Goal: Information Seeking & Learning: Learn about a topic

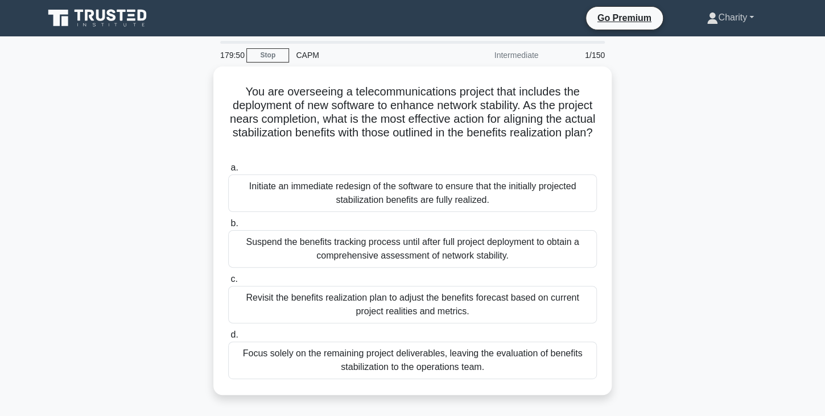
click at [747, 18] on link "Charity" at bounding box center [730, 17] width 102 height 23
click at [712, 49] on link "Profile" at bounding box center [725, 44] width 90 height 18
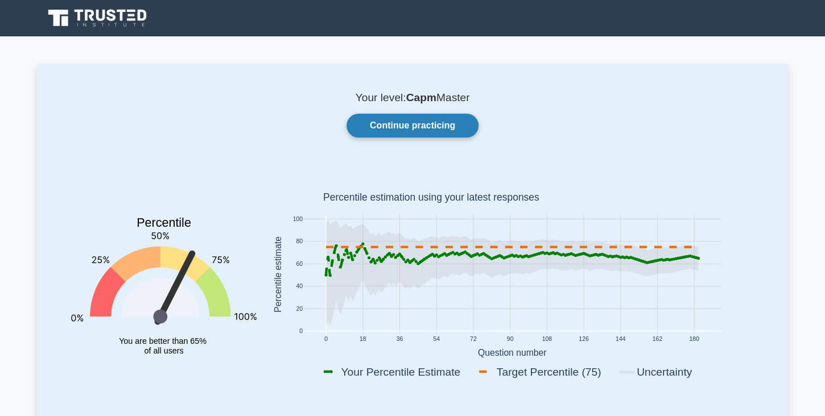
click at [416, 126] on link "Continue practicing" at bounding box center [412, 126] width 132 height 24
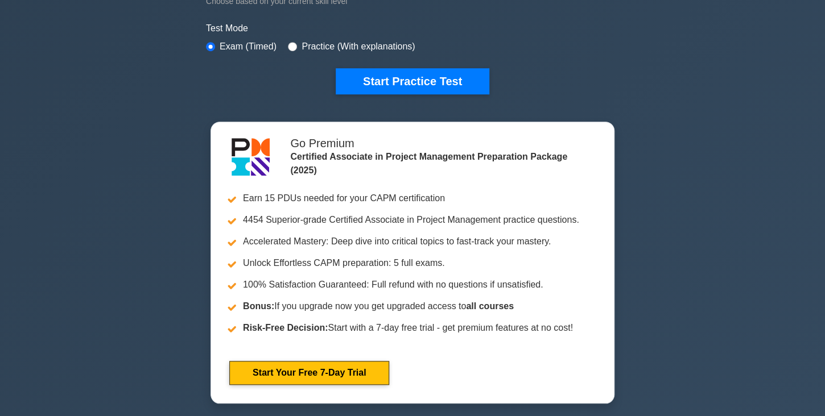
scroll to position [396, 0]
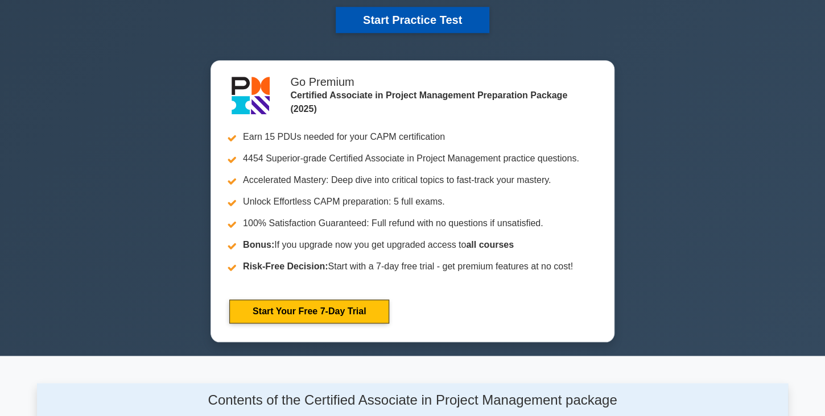
click at [446, 18] on button "Start Practice Test" at bounding box center [413, 20] width 154 height 26
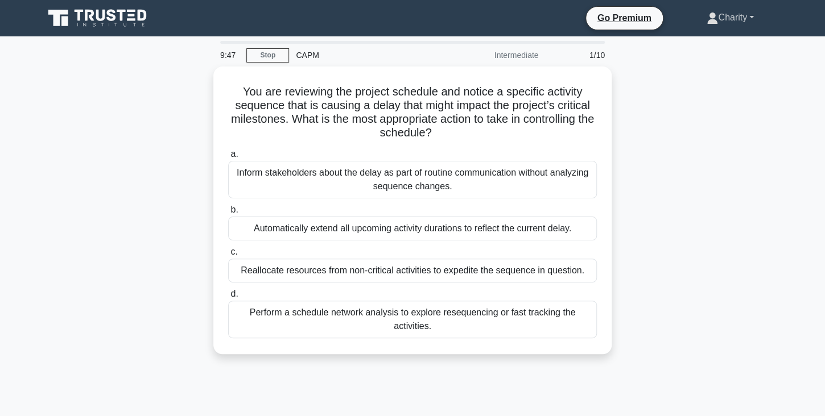
click at [749, 18] on link "Charity" at bounding box center [730, 17] width 102 height 23
click at [697, 46] on link "Profile" at bounding box center [725, 44] width 90 height 18
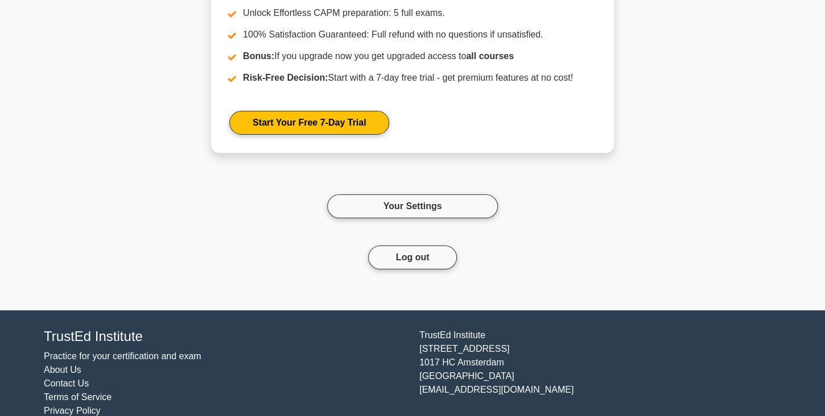
scroll to position [1564, 0]
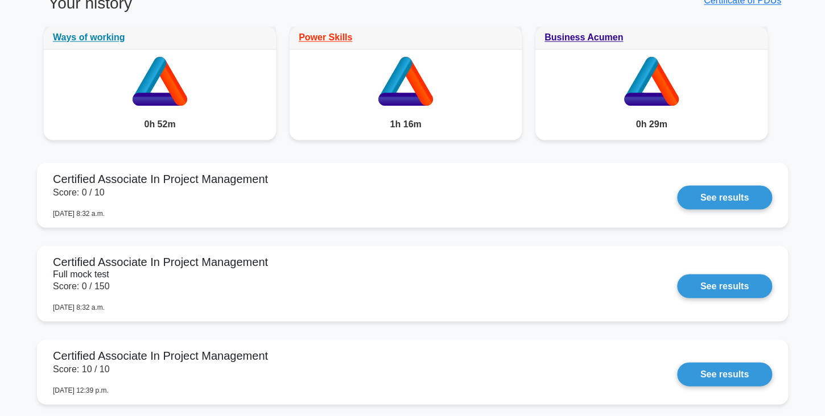
scroll to position [952, 0]
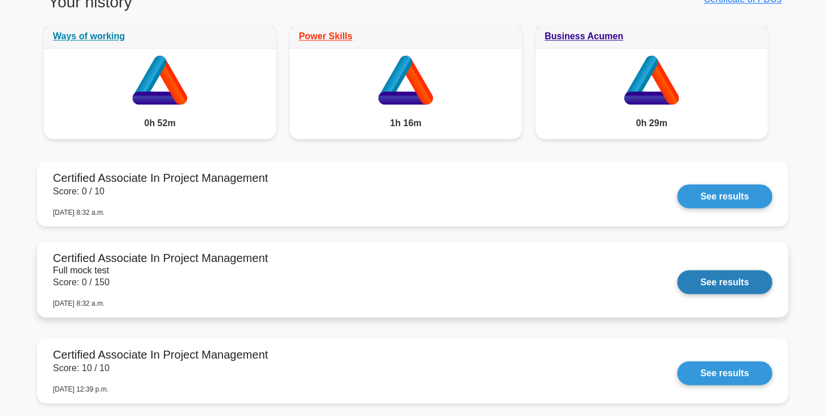
click at [726, 270] on link "See results" at bounding box center [724, 282] width 95 height 24
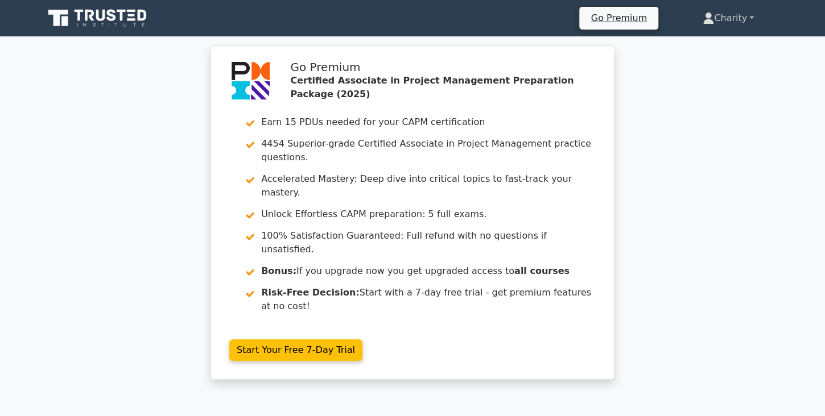
click at [749, 17] on link "Charity" at bounding box center [728, 18] width 106 height 23
click at [715, 45] on link "Profile" at bounding box center [721, 45] width 90 height 18
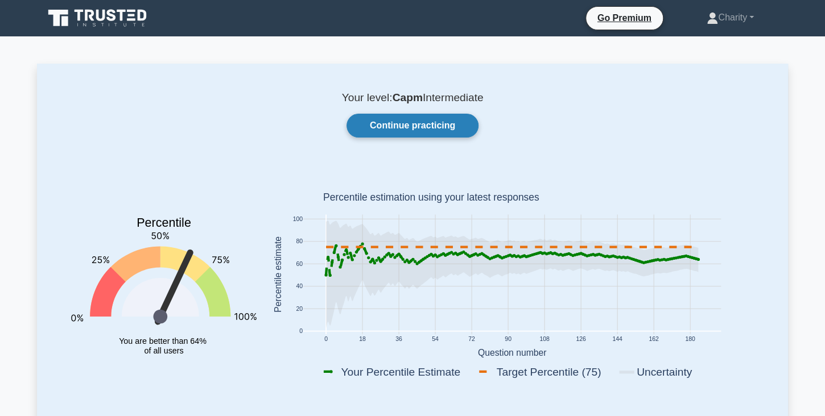
click at [407, 132] on link "Continue practicing" at bounding box center [412, 126] width 132 height 24
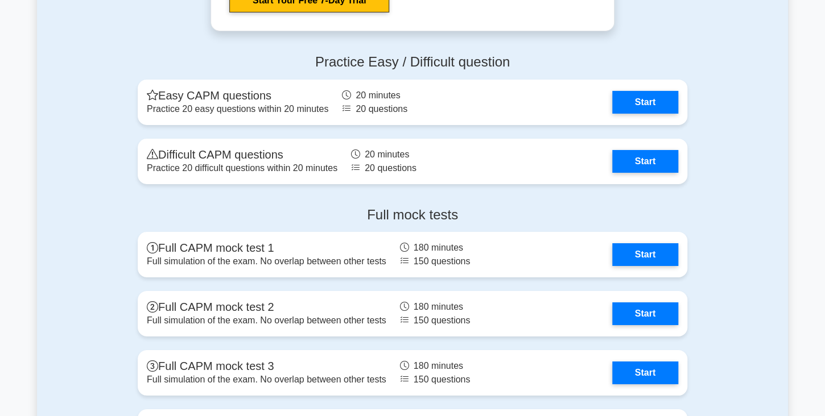
scroll to position [3874, 0]
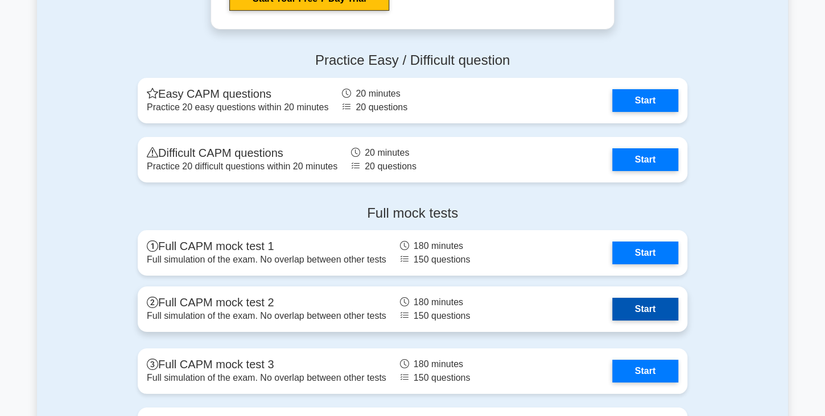
click at [641, 308] on link "Start" at bounding box center [645, 309] width 66 height 23
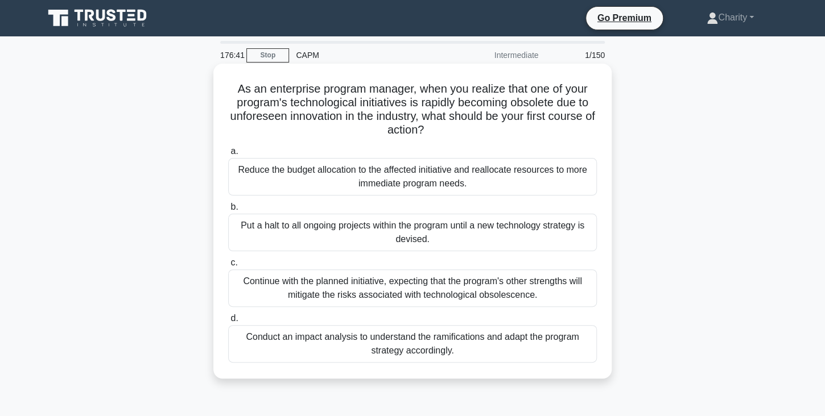
click at [418, 348] on div "Conduct an impact analysis to understand the ramifications and adapt the progra…" at bounding box center [412, 344] width 369 height 38
click at [228, 323] on input "d. Conduct an impact analysis to understand the ramifications and adapt the pro…" at bounding box center [228, 318] width 0 height 7
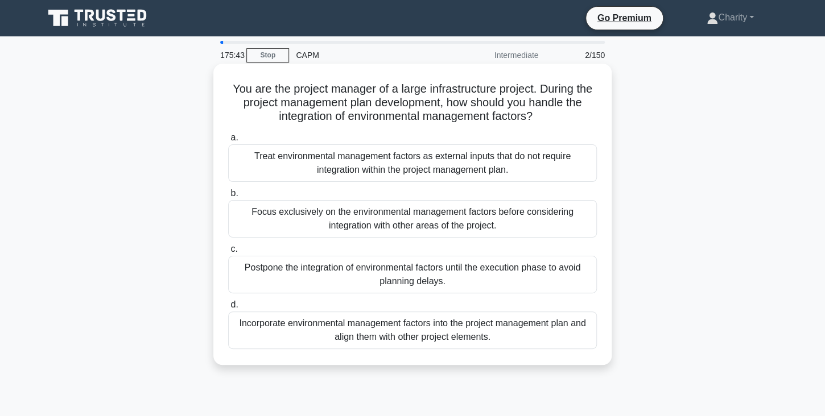
click at [294, 326] on div "Incorporate environmental management factors into the project management plan a…" at bounding box center [412, 331] width 369 height 38
click at [228, 309] on input "d. Incorporate environmental management factors into the project management pla…" at bounding box center [228, 304] width 0 height 7
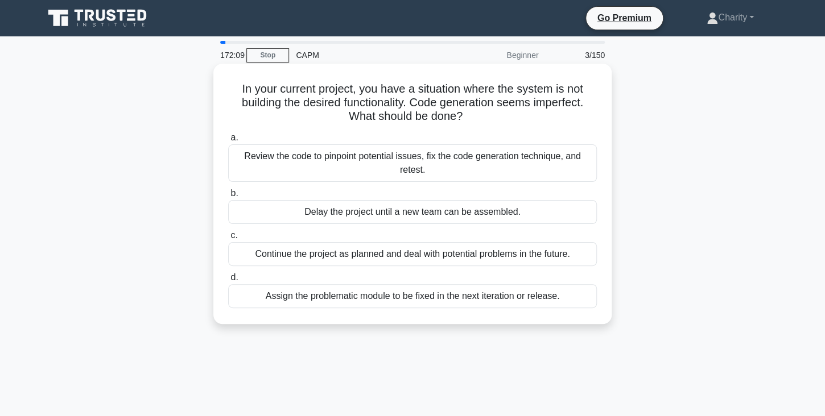
click at [347, 159] on div "Review the code to pinpoint potential issues, fix the code generation technique…" at bounding box center [412, 163] width 369 height 38
click at [228, 142] on input "a. Review the code to pinpoint potential issues, fix the code generation techni…" at bounding box center [228, 137] width 0 height 7
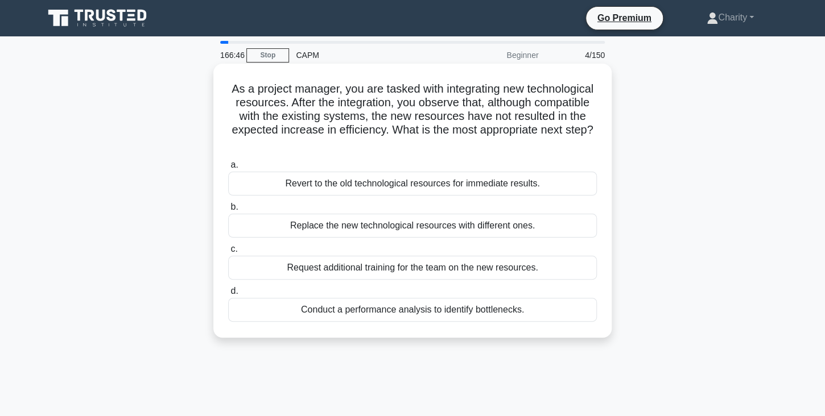
drag, startPoint x: 228, startPoint y: 88, endPoint x: 528, endPoint y: 311, distance: 374.1
click at [528, 311] on div "As a project manager, you are tasked with integrating new technological resourc…" at bounding box center [412, 200] width 389 height 265
copy div "a. Revert to the old technological resources for immediate results. b. Replace …"
click at [336, 311] on div "Conduct a performance analysis to identify bottlenecks." at bounding box center [412, 310] width 369 height 24
click at [228, 295] on input "d. Conduct a performance analysis to identify bottlenecks." at bounding box center [228, 291] width 0 height 7
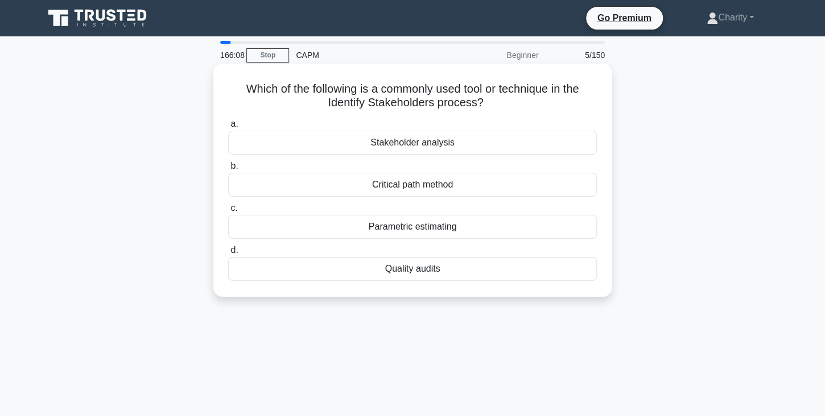
drag, startPoint x: 245, startPoint y: 90, endPoint x: 442, endPoint y: 274, distance: 268.9
click at [442, 274] on div "Which of the following is a commonly used tool or technique in the Identify Sta…" at bounding box center [412, 180] width 389 height 224
copy div "a. Stakeholder analysis b. Critical path method c. Parametric estimating d. Qua…"
click at [422, 142] on div "Stakeholder analysis" at bounding box center [412, 143] width 369 height 24
click at [228, 128] on input "a. Stakeholder analysis" at bounding box center [228, 124] width 0 height 7
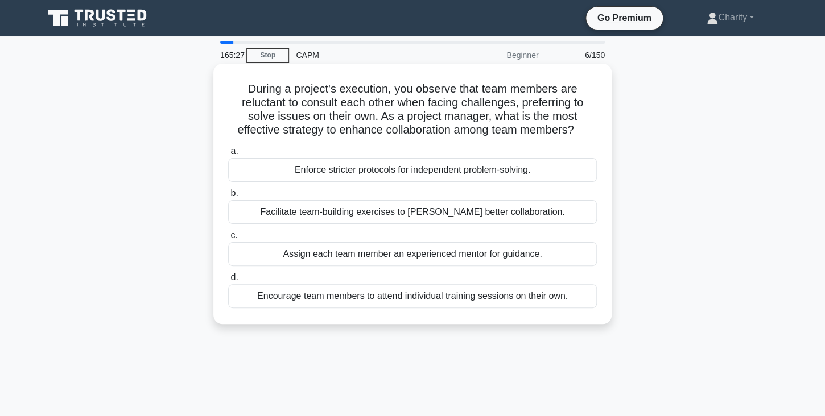
drag, startPoint x: 247, startPoint y: 90, endPoint x: 567, endPoint y: 305, distance: 386.1
click at [567, 305] on div "During a project's execution, you observe that team members are reluctant to co…" at bounding box center [412, 193] width 389 height 251
copy div "a. Enforce stricter protocols for independent problem-solving. b. Facilitate te…"
click at [325, 215] on div "Facilitate team-building exercises to foster better collaboration." at bounding box center [412, 212] width 369 height 24
click at [228, 197] on input "b. Facilitate team-building exercises to foster better collaboration." at bounding box center [228, 193] width 0 height 7
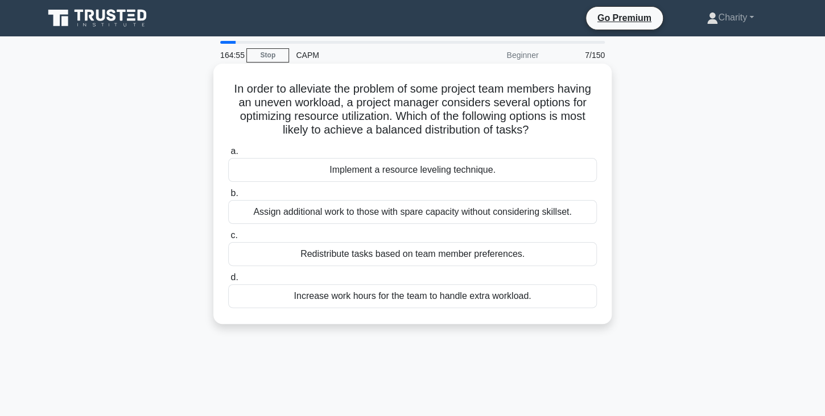
drag, startPoint x: 231, startPoint y: 87, endPoint x: 551, endPoint y: 292, distance: 380.1
click at [551, 292] on div "In order to alleviate the problem of some project team members having an uneven…" at bounding box center [412, 193] width 389 height 251
copy div "a. Implement a resource leveling technique. b. Assign additional work to those …"
click at [363, 171] on div "Implement a resource leveling technique." at bounding box center [412, 170] width 369 height 24
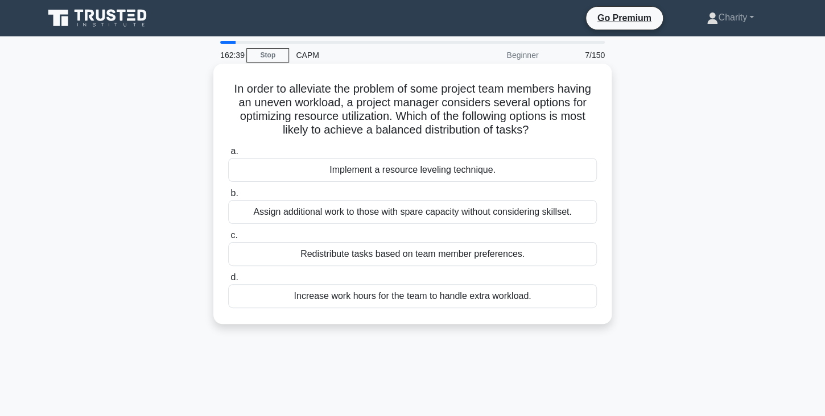
click at [228, 155] on input "a. Implement a resource leveling technique." at bounding box center [228, 151] width 0 height 7
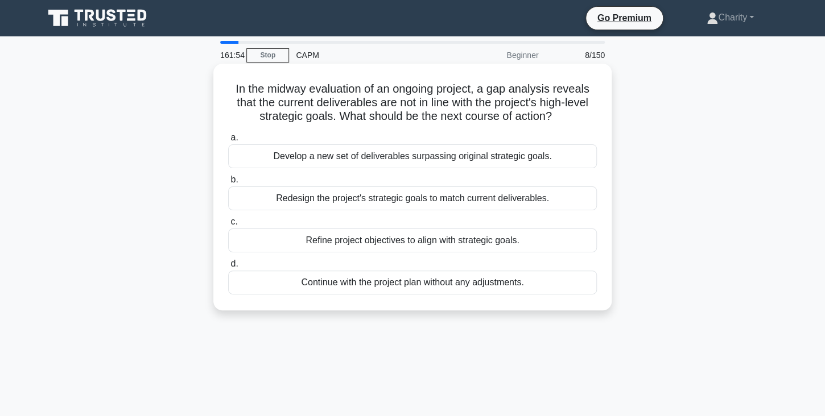
click at [362, 155] on div "Develop a new set of deliverables surpassing original strategic goals." at bounding box center [412, 156] width 369 height 24
click at [228, 142] on input "a. Develop a new set of deliverables surpassing original strategic goals." at bounding box center [228, 137] width 0 height 7
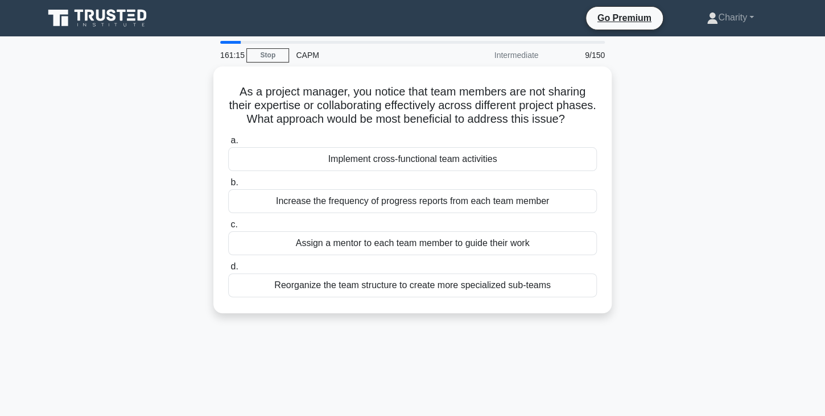
click at [362, 155] on div "Implement cross-functional team activities" at bounding box center [412, 159] width 369 height 24
click at [228, 144] on input "a. Implement cross-functional team activities" at bounding box center [228, 140] width 0 height 7
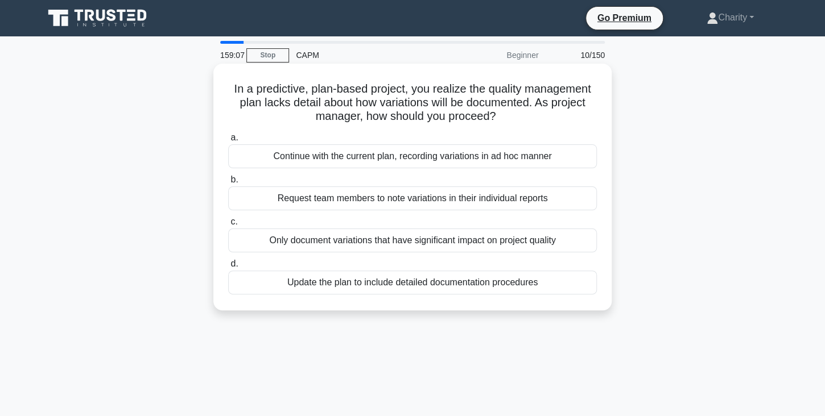
click at [336, 286] on div "Update the plan to include detailed documentation procedures" at bounding box center [412, 283] width 369 height 24
click at [228, 268] on input "d. Update the plan to include detailed documentation procedures" at bounding box center [228, 264] width 0 height 7
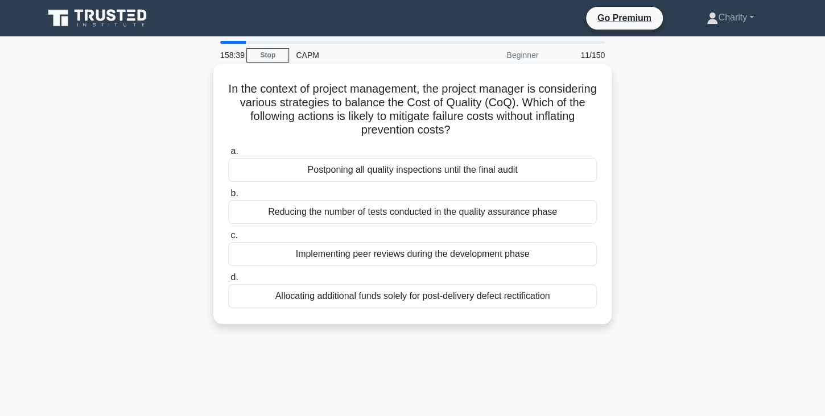
click at [336, 255] on div "Implementing peer reviews during the development phase" at bounding box center [412, 254] width 369 height 24
click at [228, 239] on input "c. Implementing peer reviews during the development phase" at bounding box center [228, 235] width 0 height 7
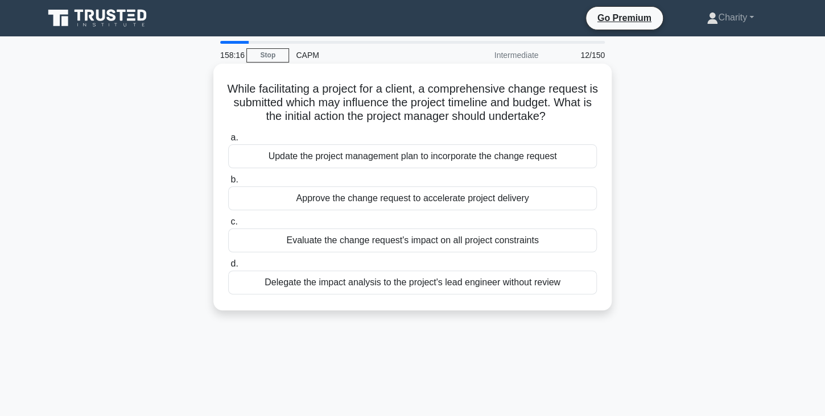
click at [334, 242] on div "Evaluate the change request's impact on all project constraints" at bounding box center [412, 241] width 369 height 24
click at [228, 226] on input "c. Evaluate the change request's impact on all project constraints" at bounding box center [228, 221] width 0 height 7
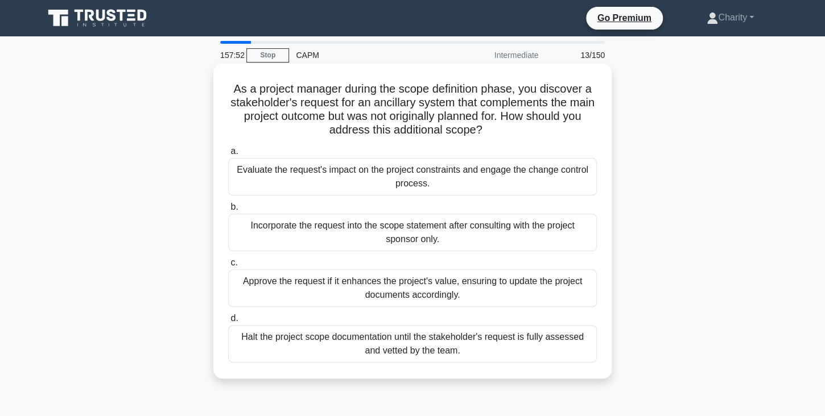
click at [336, 170] on div "Evaluate the request's impact on the project constraints and engage the change …" at bounding box center [412, 177] width 369 height 38
click at [228, 155] on input "a. Evaluate the request's impact on the project constraints and engage the chan…" at bounding box center [228, 151] width 0 height 7
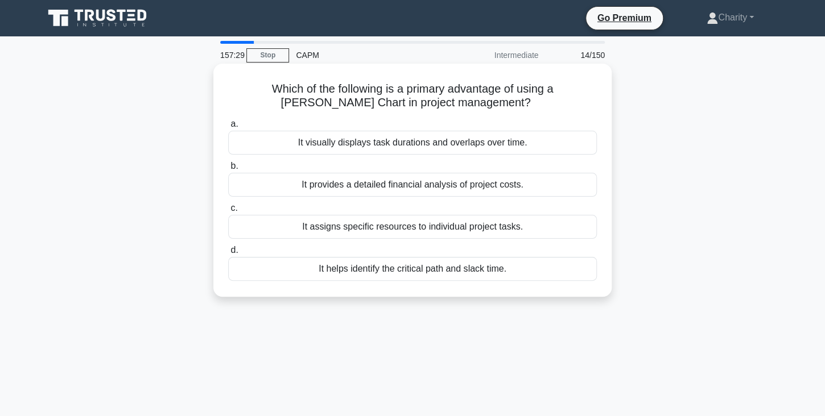
click at [338, 142] on div "It visually displays task durations and overlaps over time." at bounding box center [412, 143] width 369 height 24
click at [228, 128] on input "a. It visually displays task durations and overlaps over time." at bounding box center [228, 124] width 0 height 7
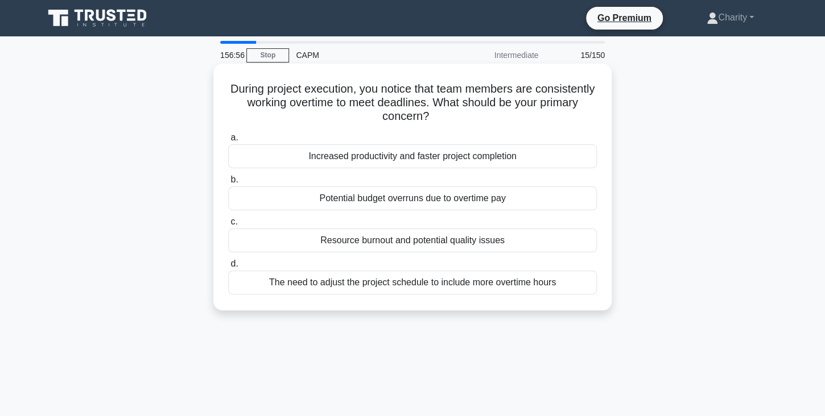
click at [340, 246] on div "Resource burnout and potential quality issues" at bounding box center [412, 241] width 369 height 24
click at [228, 226] on input "c. Resource burnout and potential quality issues" at bounding box center [228, 221] width 0 height 7
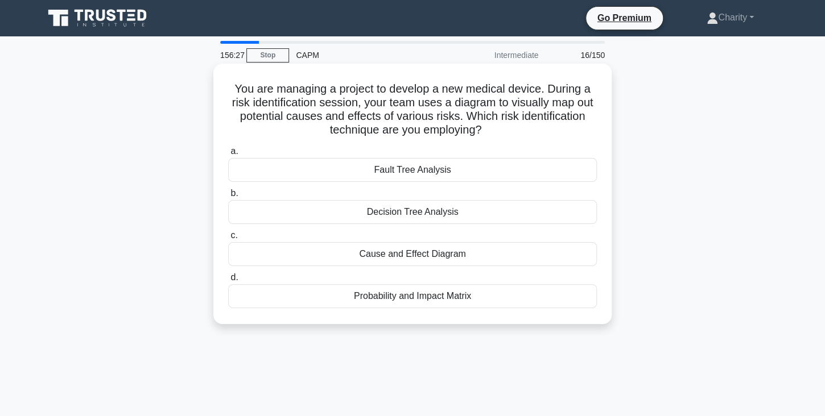
click at [370, 255] on div "Cause and Effect Diagram" at bounding box center [412, 254] width 369 height 24
click at [228, 239] on input "c. Cause and Effect Diagram" at bounding box center [228, 235] width 0 height 7
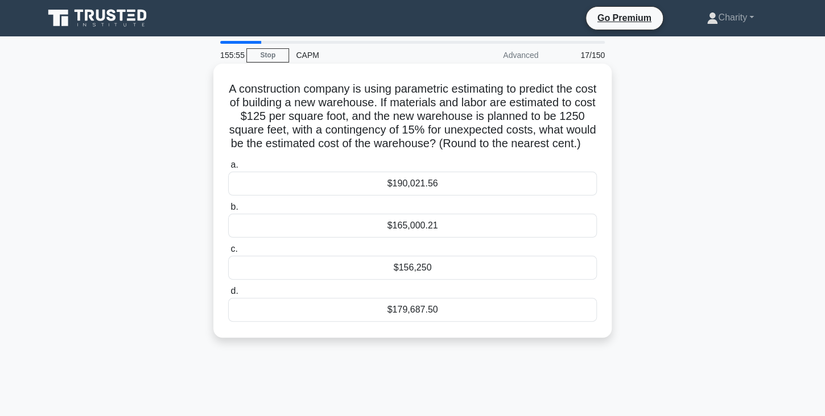
click at [419, 309] on div "$179,687.50" at bounding box center [412, 310] width 369 height 24
click at [228, 295] on input "d. $179,687.50" at bounding box center [228, 291] width 0 height 7
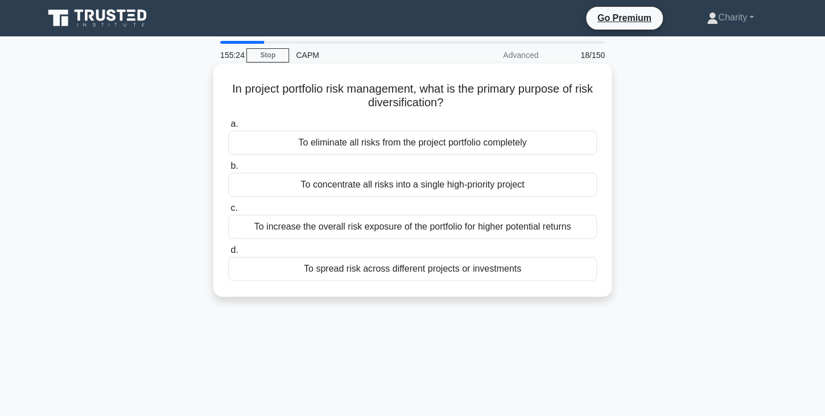
click at [420, 272] on div "To spread risk across different projects or investments" at bounding box center [412, 269] width 369 height 24
click at [228, 254] on input "d. To spread risk across different projects or investments" at bounding box center [228, 250] width 0 height 7
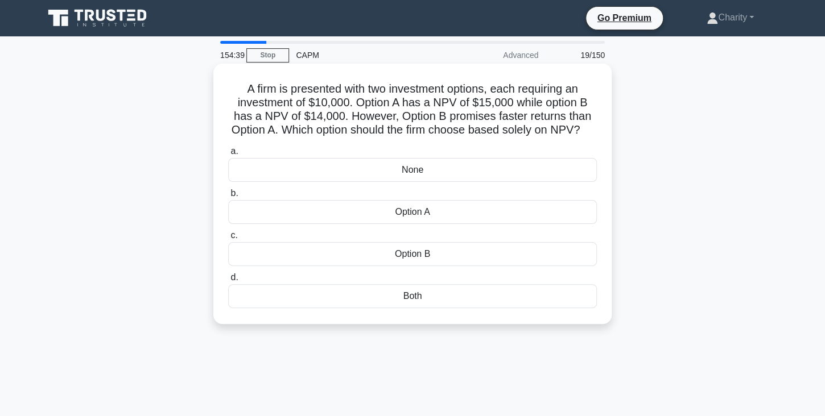
click at [422, 208] on div "Option A" at bounding box center [412, 212] width 369 height 24
click at [228, 197] on input "b. Option A" at bounding box center [228, 193] width 0 height 7
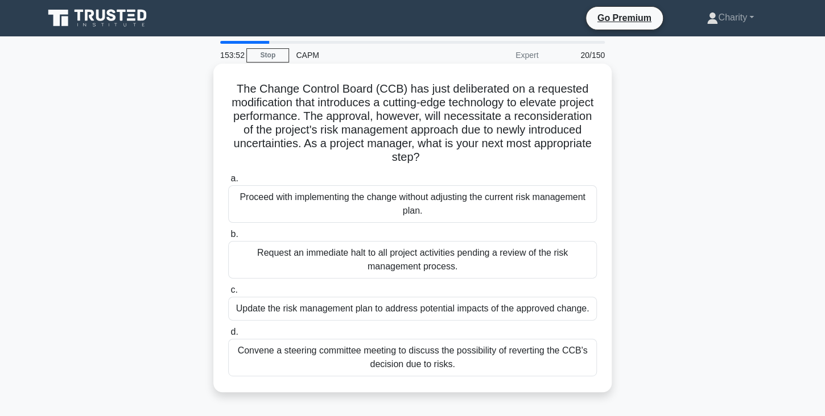
click at [330, 308] on div "Update the risk management plan to address potential impacts of the approved ch…" at bounding box center [412, 309] width 369 height 24
click at [228, 294] on input "c. Update the risk management plan to address potential impacts of the approved…" at bounding box center [228, 290] width 0 height 7
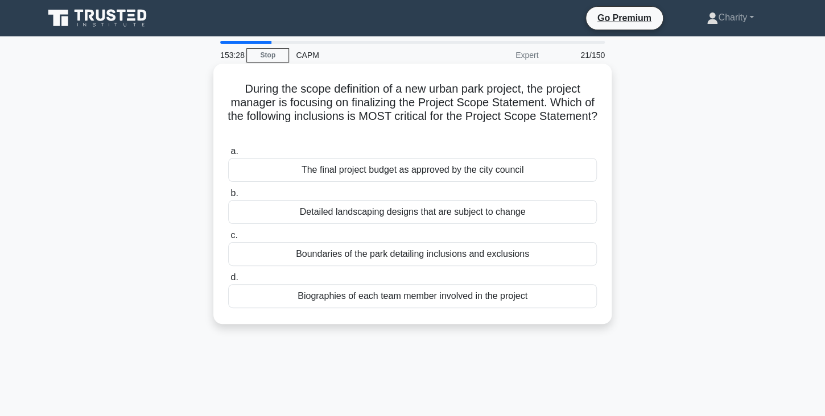
click at [336, 254] on div "Boundaries of the park detailing inclusions and exclusions" at bounding box center [412, 254] width 369 height 24
click at [228, 239] on input "c. Boundaries of the park detailing inclusions and exclusions" at bounding box center [228, 235] width 0 height 7
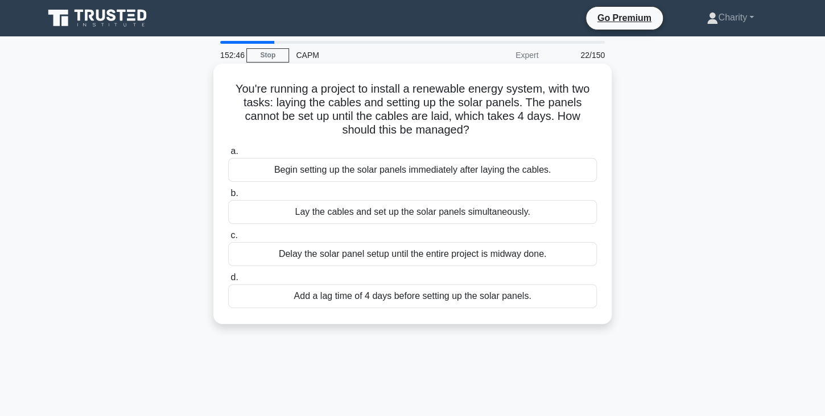
click at [344, 173] on div "Begin setting up the solar panels immediately after laying the cables." at bounding box center [412, 170] width 369 height 24
click at [228, 155] on input "a. Begin setting up the solar panels immediately after laying the cables." at bounding box center [228, 151] width 0 height 7
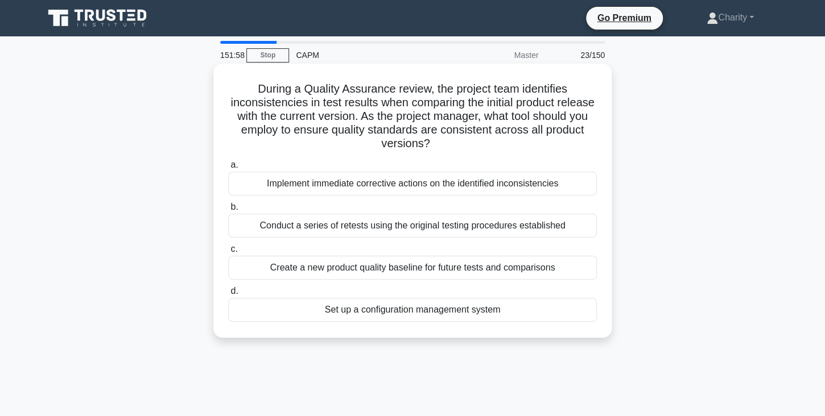
click at [372, 308] on div "Set up a configuration management system" at bounding box center [412, 310] width 369 height 24
click at [228, 295] on input "d. Set up a configuration management system" at bounding box center [228, 291] width 0 height 7
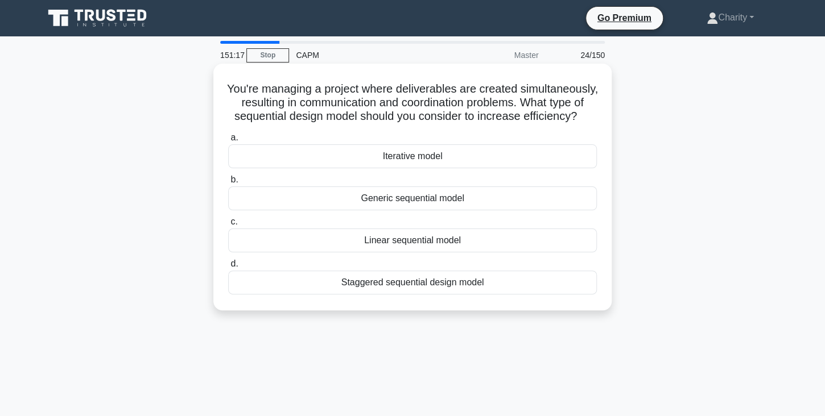
click at [422, 242] on div "Linear sequential model" at bounding box center [412, 241] width 369 height 24
click at [228, 226] on input "c. Linear sequential model" at bounding box center [228, 221] width 0 height 7
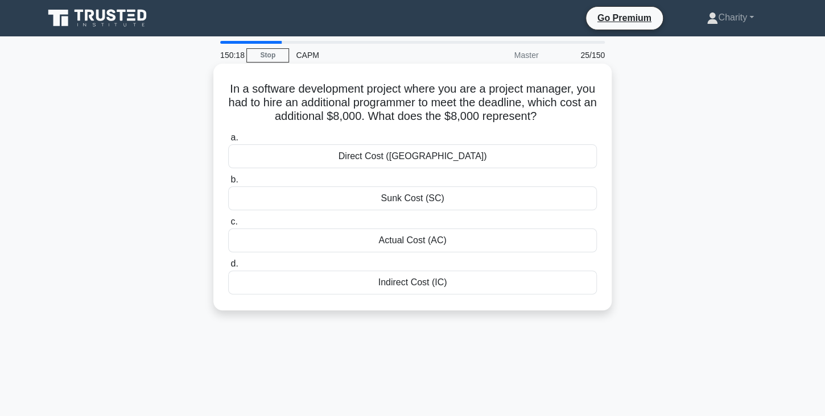
click at [422, 242] on div "Actual Cost (AC)" at bounding box center [412, 241] width 369 height 24
click at [228, 226] on input "c. Actual Cost (AC)" at bounding box center [228, 221] width 0 height 7
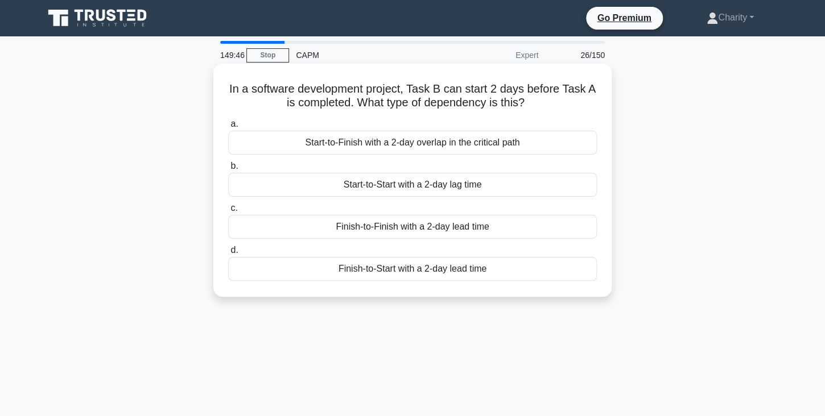
click at [393, 271] on div "Finish-to-Start with a 2-day lead time" at bounding box center [412, 269] width 369 height 24
click at [228, 254] on input "d. Finish-to-Start with a 2-day lead time" at bounding box center [228, 250] width 0 height 7
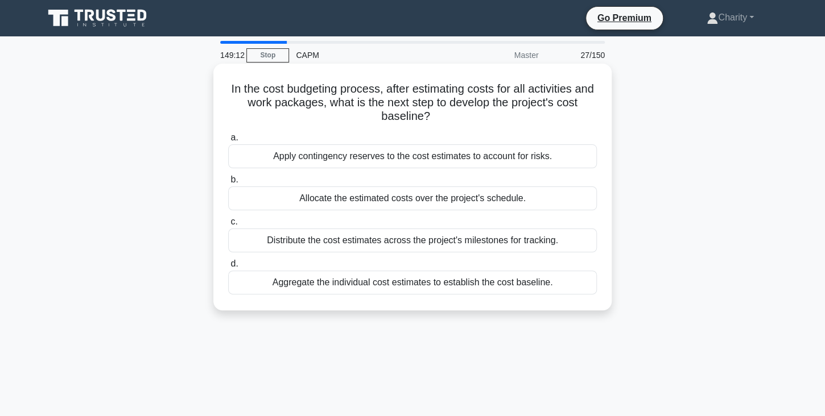
click at [374, 282] on div "Aggregate the individual cost estimates to establish the cost baseline." at bounding box center [412, 283] width 369 height 24
click at [228, 268] on input "d. Aggregate the individual cost estimates to establish the cost baseline." at bounding box center [228, 264] width 0 height 7
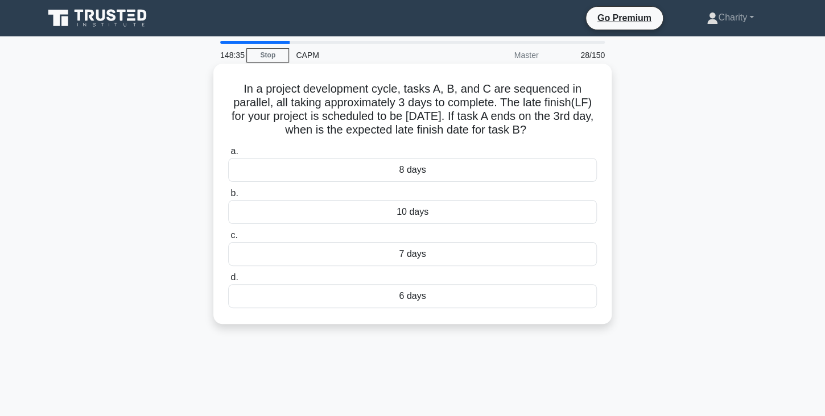
click at [415, 215] on div "10 days" at bounding box center [412, 212] width 369 height 24
click at [228, 197] on input "b. 10 days" at bounding box center [228, 193] width 0 height 7
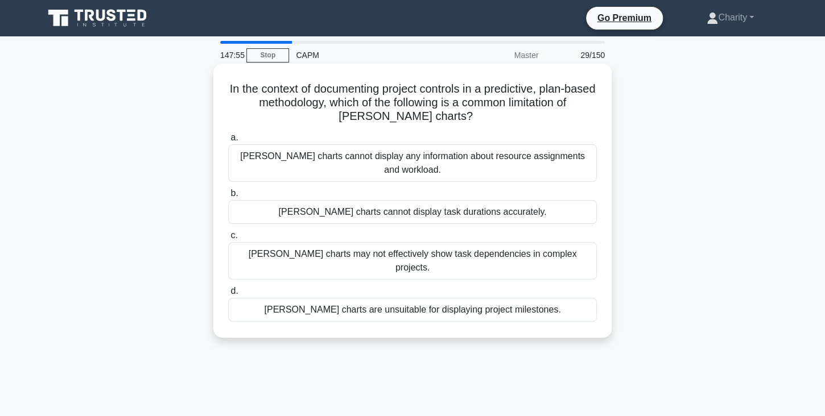
click at [329, 242] on div "Gantt charts may not effectively show task dependencies in complex projects." at bounding box center [412, 261] width 369 height 38
click at [228, 239] on input "c. Gantt charts may not effectively show task dependencies in complex projects." at bounding box center [228, 235] width 0 height 7
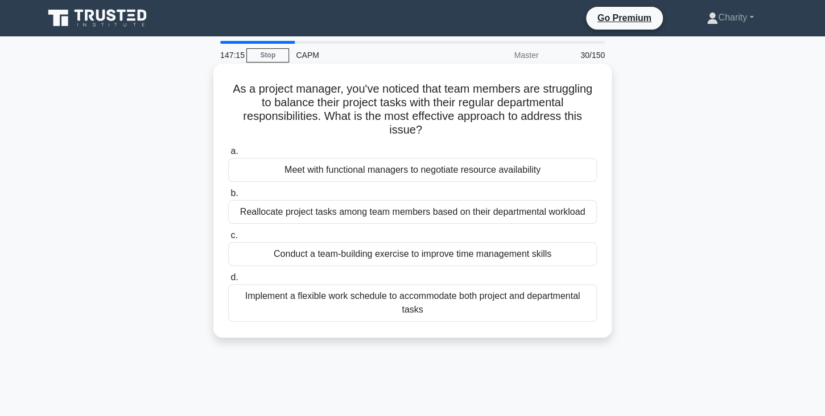
click at [354, 173] on div "Meet with functional managers to negotiate resource availability" at bounding box center [412, 170] width 369 height 24
click at [228, 155] on input "a. Meet with functional managers to negotiate resource availability" at bounding box center [228, 151] width 0 height 7
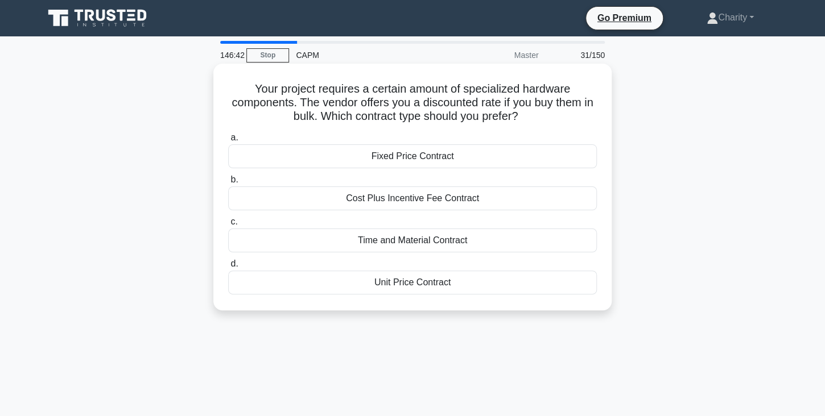
click at [411, 281] on div "Unit Price Contract" at bounding box center [412, 283] width 369 height 24
click at [228, 268] on input "d. Unit Price Contract" at bounding box center [228, 264] width 0 height 7
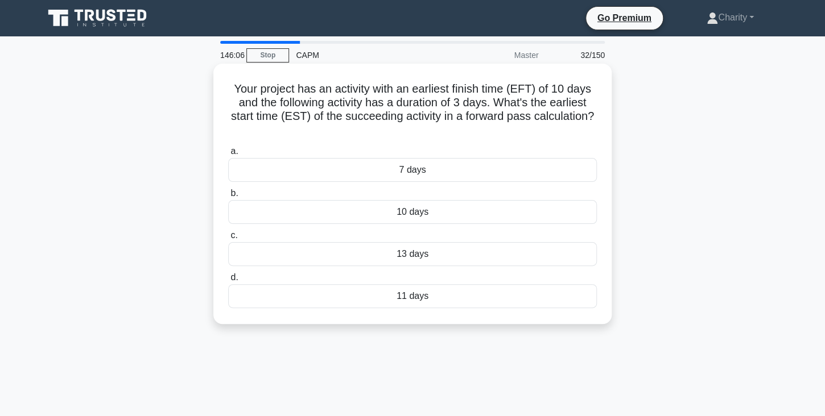
click at [418, 215] on div "10 days" at bounding box center [412, 212] width 369 height 24
click at [228, 197] on input "b. 10 days" at bounding box center [228, 193] width 0 height 7
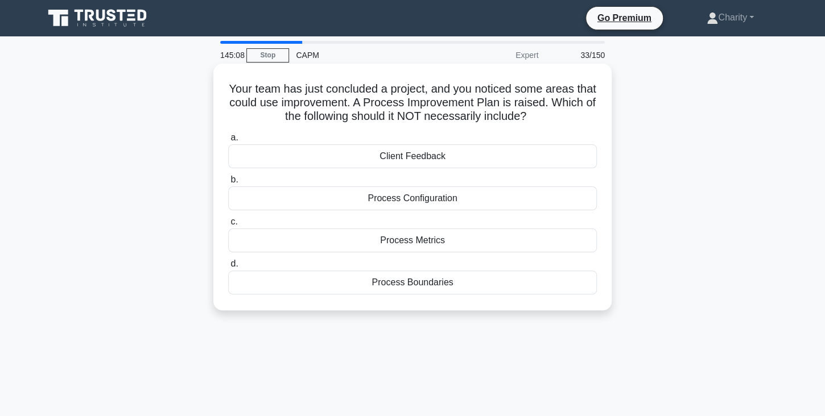
click at [406, 156] on div "Client Feedback" at bounding box center [412, 156] width 369 height 24
click at [228, 142] on input "a. Client Feedback" at bounding box center [228, 137] width 0 height 7
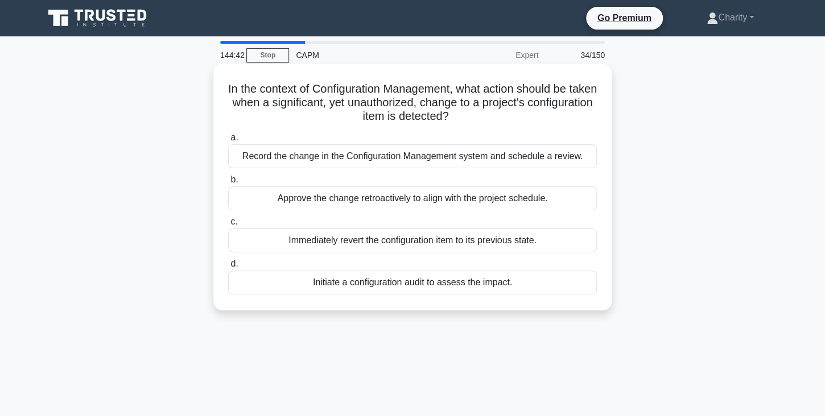
click at [346, 287] on div "Initiate a configuration audit to assess the impact." at bounding box center [412, 283] width 369 height 24
click at [228, 268] on input "d. Initiate a configuration audit to assess the impact." at bounding box center [228, 264] width 0 height 7
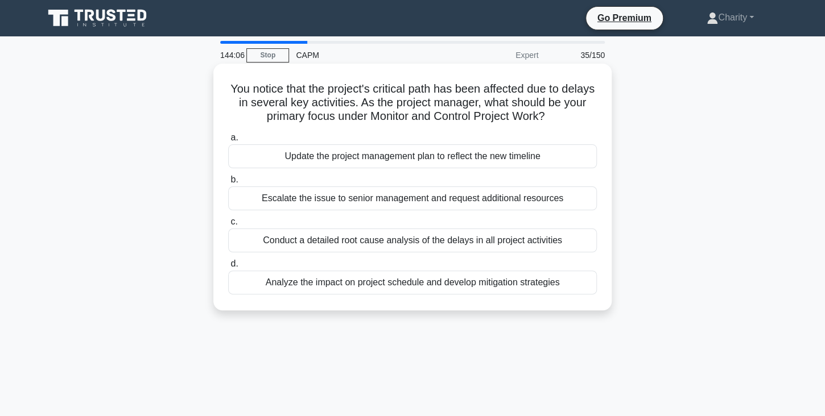
click at [346, 284] on div "Analyze the impact on project schedule and develop mitigation strategies" at bounding box center [412, 283] width 369 height 24
click at [228, 268] on input "d. Analyze the impact on project schedule and develop mitigation strategies" at bounding box center [228, 264] width 0 height 7
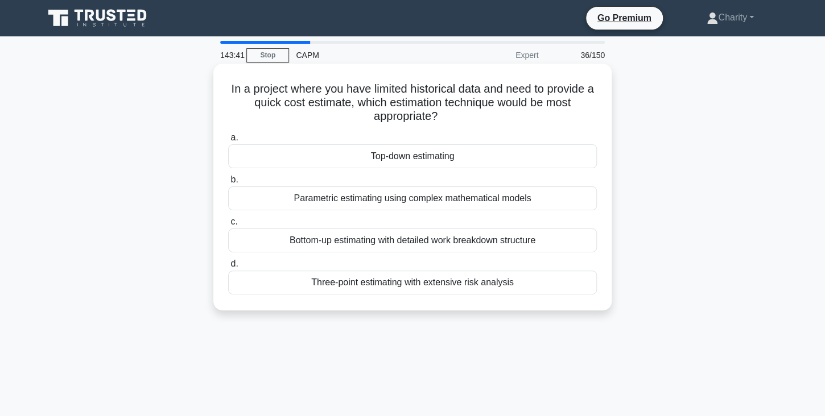
click at [392, 156] on div "Top-down estimating" at bounding box center [412, 156] width 369 height 24
click at [228, 142] on input "a. Top-down estimating" at bounding box center [228, 137] width 0 height 7
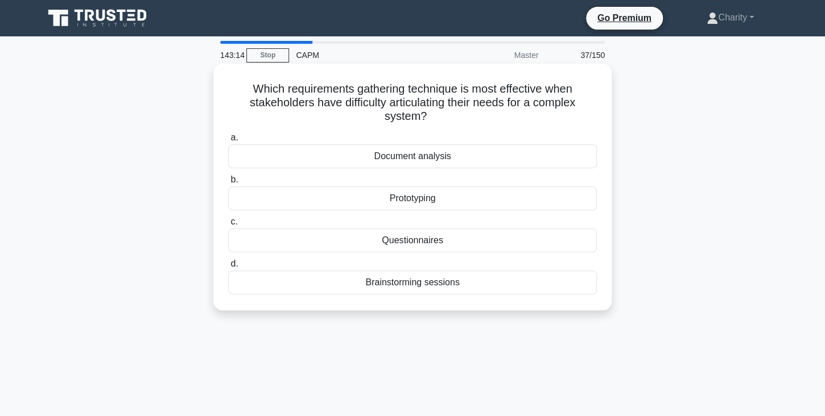
click at [402, 199] on div "Prototyping" at bounding box center [412, 199] width 369 height 24
click at [228, 184] on input "b. Prototyping" at bounding box center [228, 179] width 0 height 7
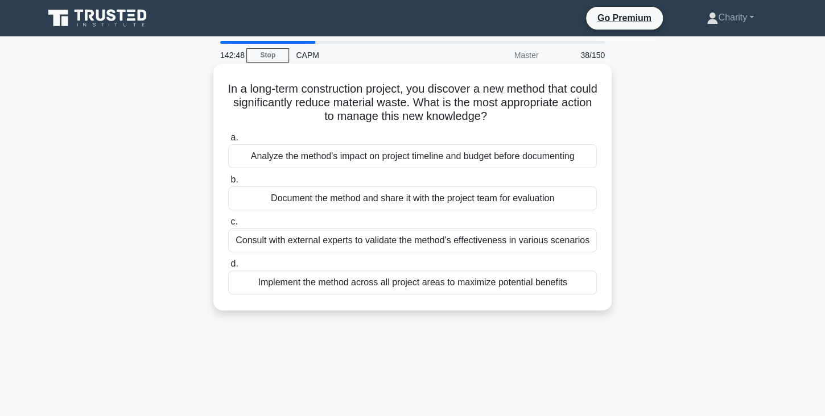
click at [354, 204] on div "Document the method and share it with the project team for evaluation" at bounding box center [412, 199] width 369 height 24
click at [228, 184] on input "b. Document the method and share it with the project team for evaluation" at bounding box center [228, 179] width 0 height 7
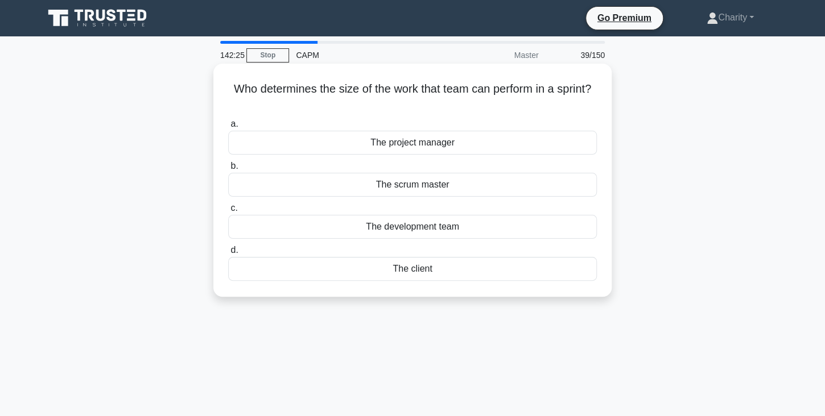
click at [396, 229] on div "The development team" at bounding box center [412, 227] width 369 height 24
click at [228, 212] on input "c. The development team" at bounding box center [228, 208] width 0 height 7
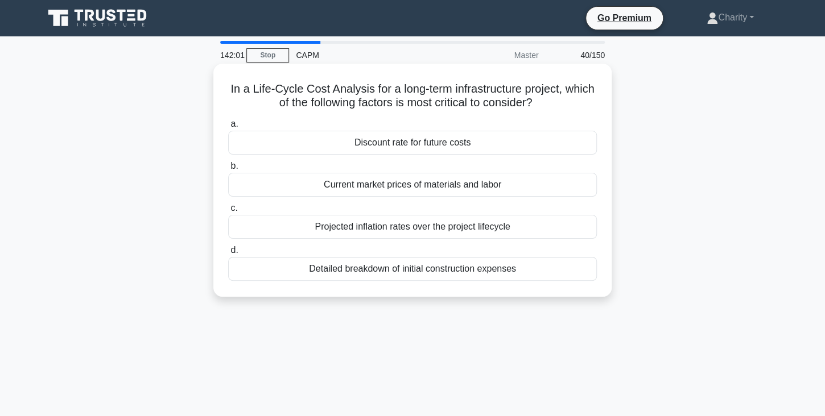
click at [399, 143] on div "Discount rate for future costs" at bounding box center [412, 143] width 369 height 24
click at [228, 128] on input "a. Discount rate for future costs" at bounding box center [228, 124] width 0 height 7
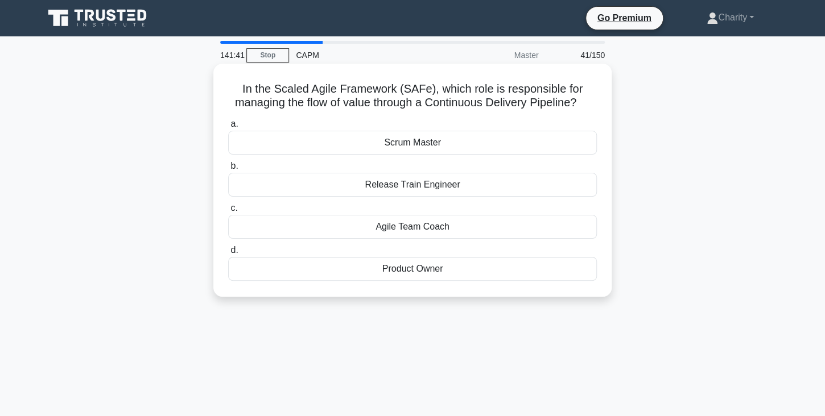
click at [425, 188] on div "Release Train Engineer" at bounding box center [412, 185] width 369 height 24
click at [228, 170] on input "b. Release Train Engineer" at bounding box center [228, 166] width 0 height 7
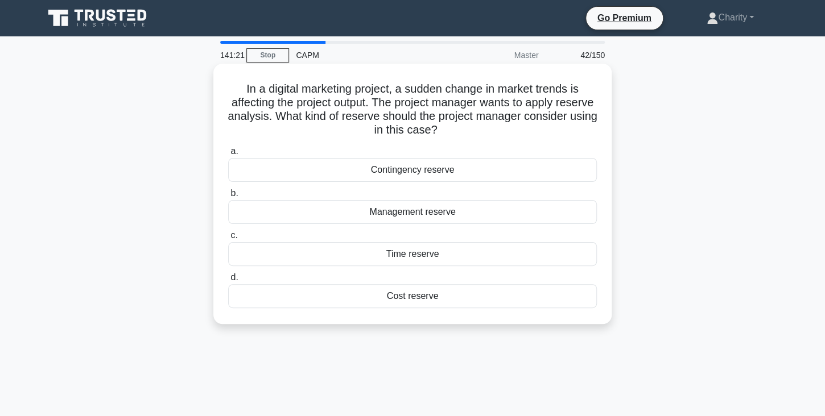
click at [413, 215] on div "Management reserve" at bounding box center [412, 212] width 369 height 24
click at [228, 197] on input "b. Management reserve" at bounding box center [228, 193] width 0 height 7
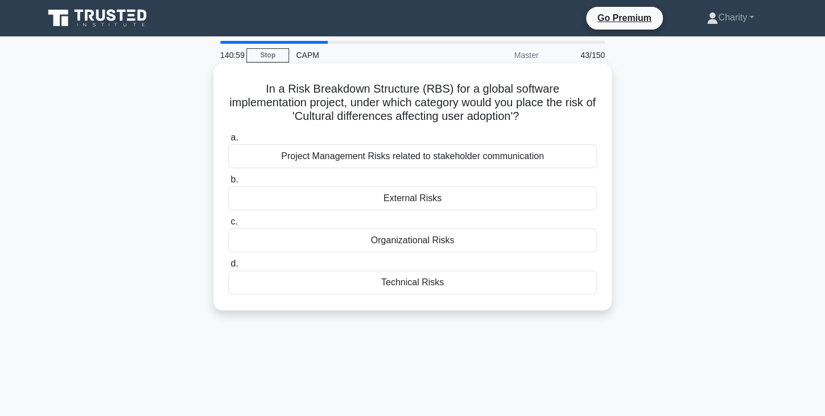
click at [395, 245] on div "Organizational Risks" at bounding box center [412, 241] width 369 height 24
click at [228, 226] on input "c. Organizational Risks" at bounding box center [228, 221] width 0 height 7
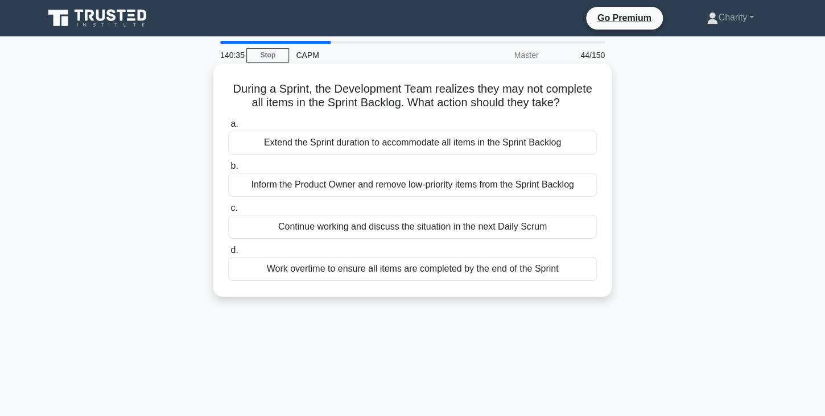
click at [390, 229] on div "Continue working and discuss the situation in the next Daily Scrum" at bounding box center [412, 227] width 369 height 24
click at [228, 212] on input "c. Continue working and discuss the situation in the next Daily Scrum" at bounding box center [228, 208] width 0 height 7
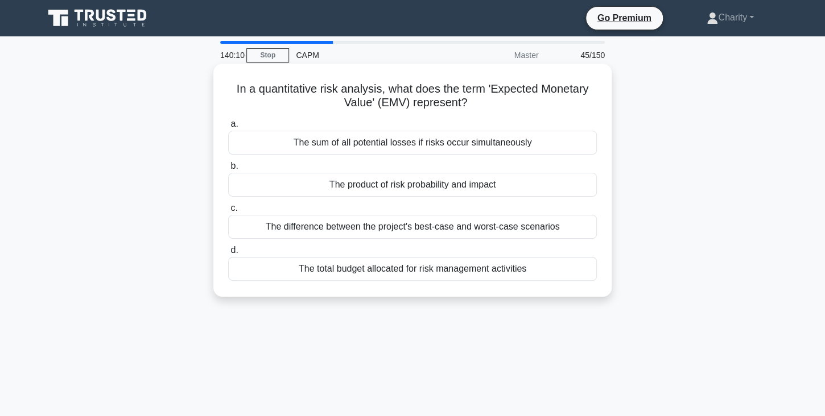
click at [394, 186] on div "The product of risk probability and impact" at bounding box center [412, 185] width 369 height 24
click at [228, 170] on input "b. The product of risk probability and impact" at bounding box center [228, 166] width 0 height 7
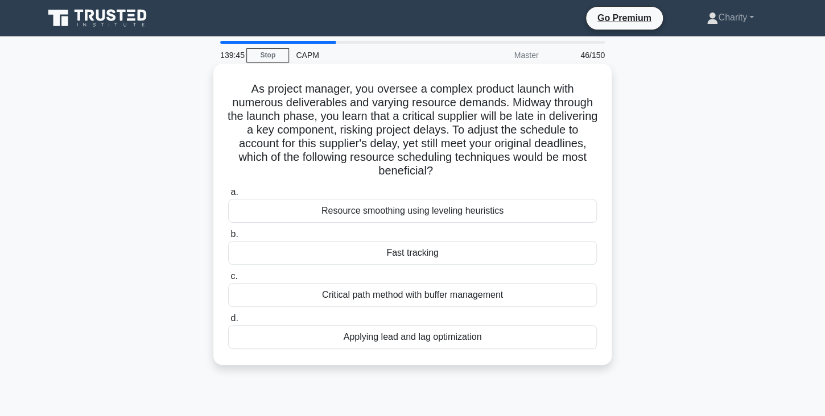
click at [399, 342] on div "Applying lead and lag optimization" at bounding box center [412, 337] width 369 height 24
click at [228, 323] on input "d. Applying lead and lag optimization" at bounding box center [228, 318] width 0 height 7
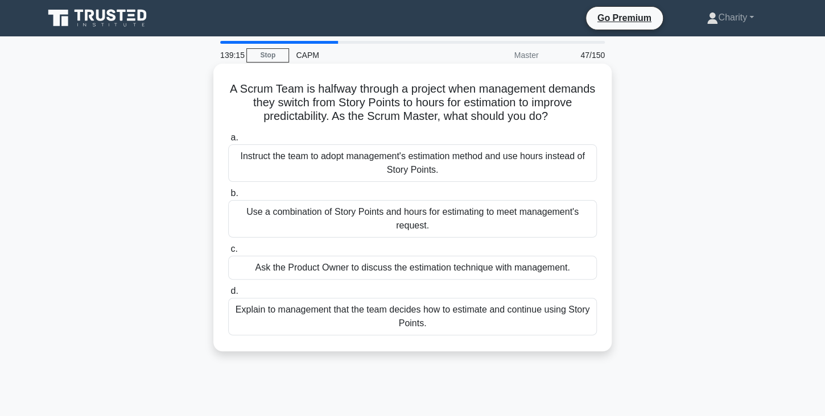
click at [372, 313] on div "Explain to management that the team decides how to estimate and continue using …" at bounding box center [412, 317] width 369 height 38
click at [228, 295] on input "d. Explain to management that the team decides how to estimate and continue usi…" at bounding box center [228, 291] width 0 height 7
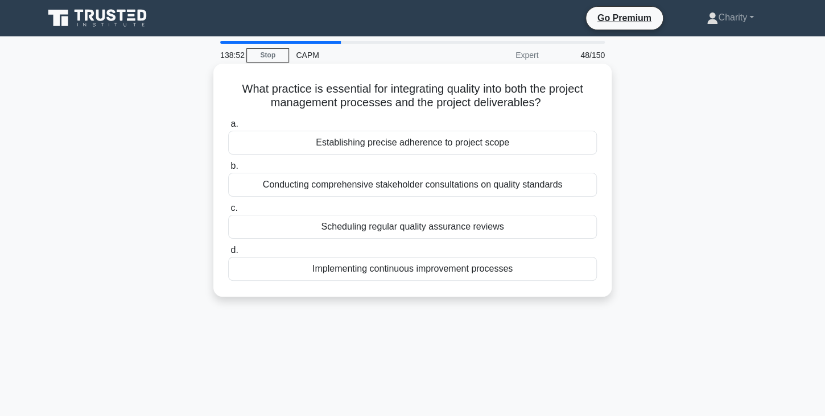
click at [402, 273] on div "Implementing continuous improvement processes" at bounding box center [412, 269] width 369 height 24
click at [228, 254] on input "d. Implementing continuous improvement processes" at bounding box center [228, 250] width 0 height 7
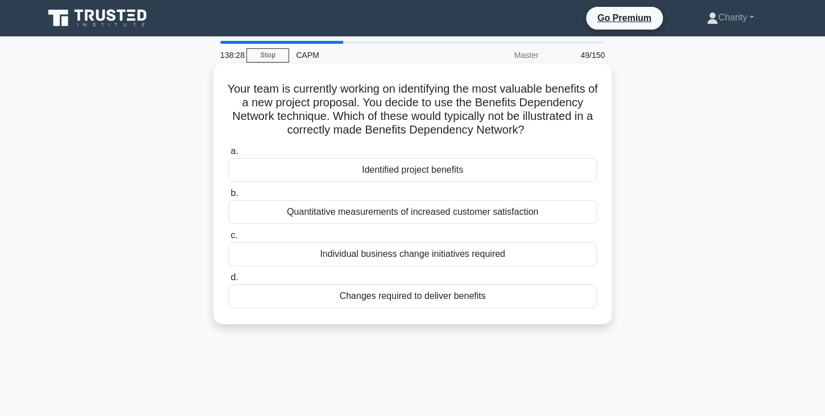
click at [390, 214] on div "Quantitative measurements of increased customer satisfaction" at bounding box center [412, 212] width 369 height 24
click at [228, 197] on input "b. Quantitative measurements of increased customer satisfaction" at bounding box center [228, 193] width 0 height 7
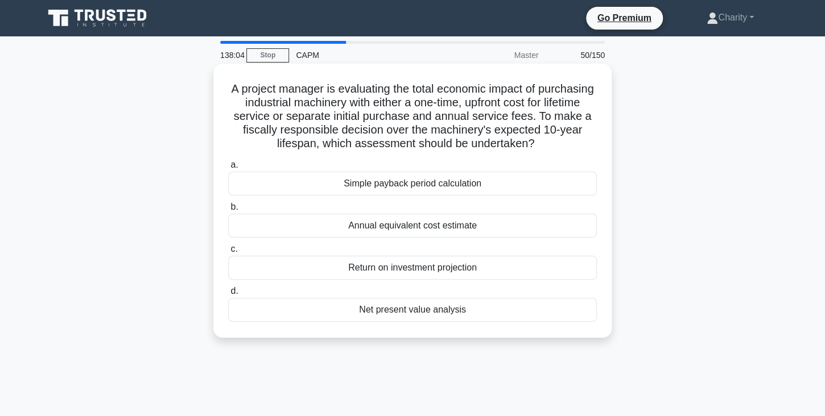
click at [400, 308] on div "Net present value analysis" at bounding box center [412, 310] width 369 height 24
click at [228, 295] on input "d. Net present value analysis" at bounding box center [228, 291] width 0 height 7
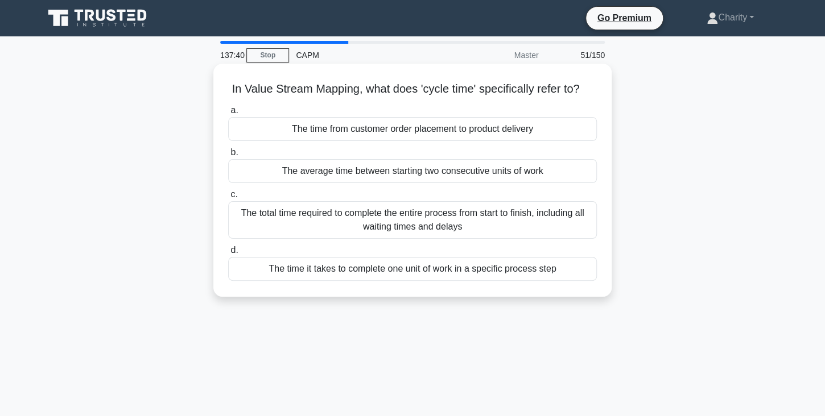
click at [377, 270] on div "The time it takes to complete one unit of work in a specific process step" at bounding box center [412, 269] width 369 height 24
click at [228, 254] on input "d. The time it takes to complete one unit of work in a specific process step" at bounding box center [228, 250] width 0 height 7
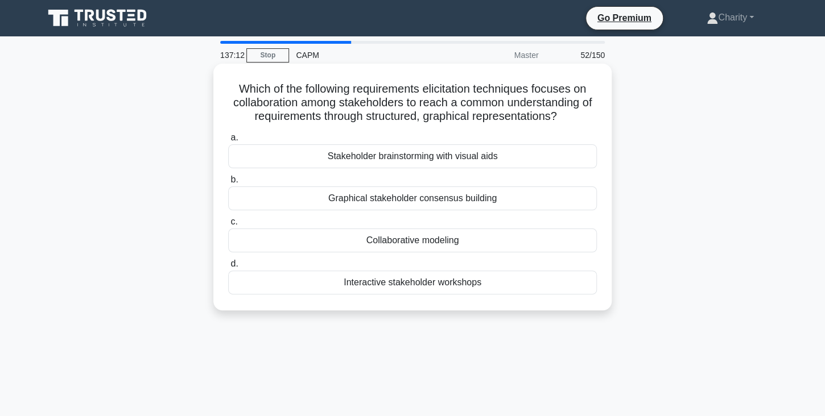
click at [387, 244] on div "Collaborative modeling" at bounding box center [412, 241] width 369 height 24
click at [228, 226] on input "c. Collaborative modeling" at bounding box center [228, 221] width 0 height 7
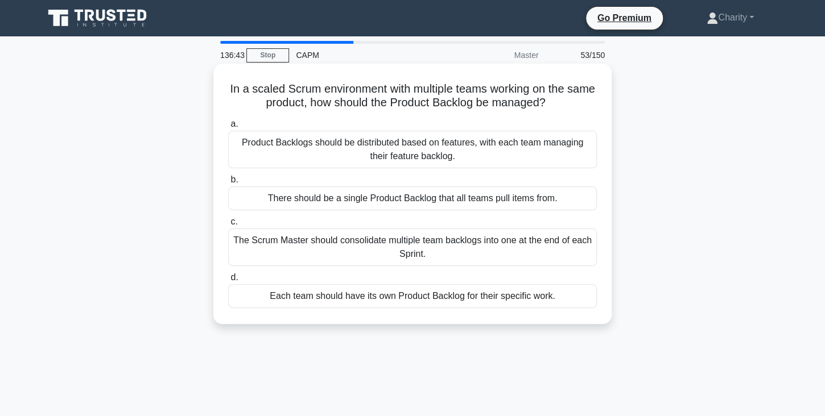
click at [356, 202] on div "There should be a single Product Backlog that all teams pull items from." at bounding box center [412, 199] width 369 height 24
click at [228, 184] on input "b. There should be a single Product Backlog that all teams pull items from." at bounding box center [228, 179] width 0 height 7
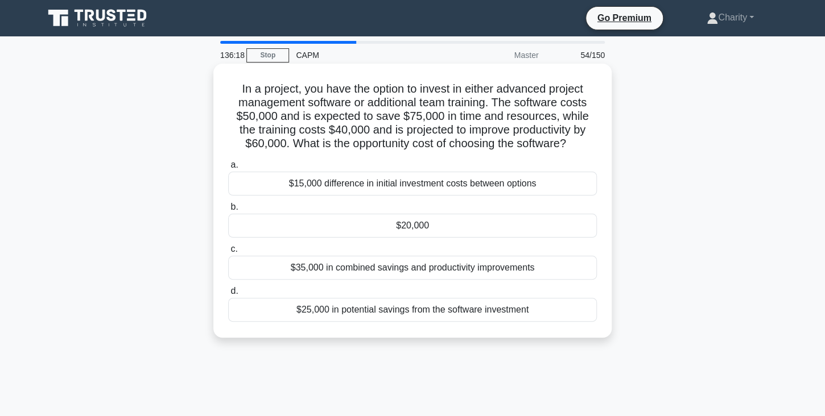
click at [385, 230] on div "$20,000" at bounding box center [412, 226] width 369 height 24
click at [228, 211] on input "b. $20,000" at bounding box center [228, 207] width 0 height 7
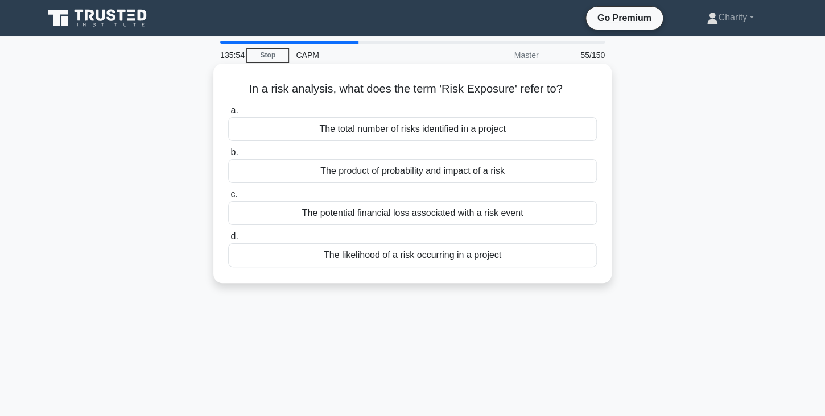
click at [407, 171] on div "The product of probability and impact of a risk" at bounding box center [412, 171] width 369 height 24
click at [228, 156] on input "b. The product of probability and impact of a risk" at bounding box center [228, 152] width 0 height 7
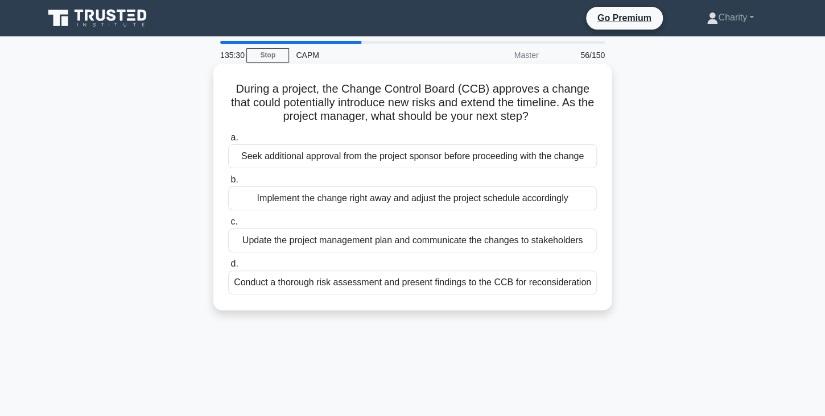
click at [356, 237] on div "Update the project management plan and communicate the changes to stakeholders" at bounding box center [412, 241] width 369 height 24
click at [228, 226] on input "c. Update the project management plan and communicate the changes to stakeholde…" at bounding box center [228, 221] width 0 height 7
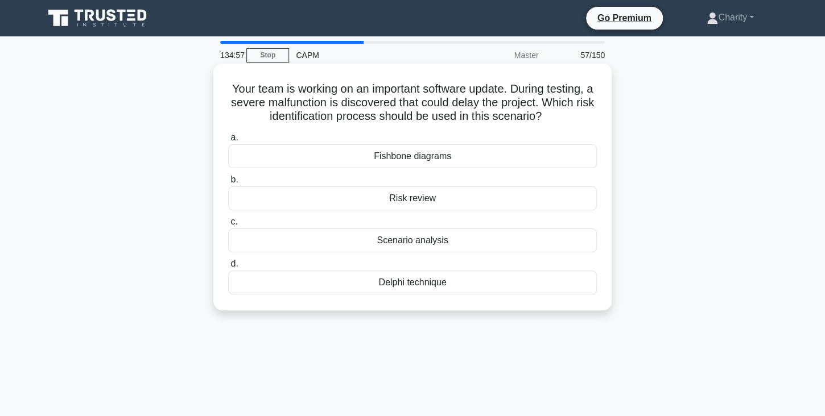
click at [401, 199] on div "Risk review" at bounding box center [412, 199] width 369 height 24
click at [228, 184] on input "b. Risk review" at bounding box center [228, 179] width 0 height 7
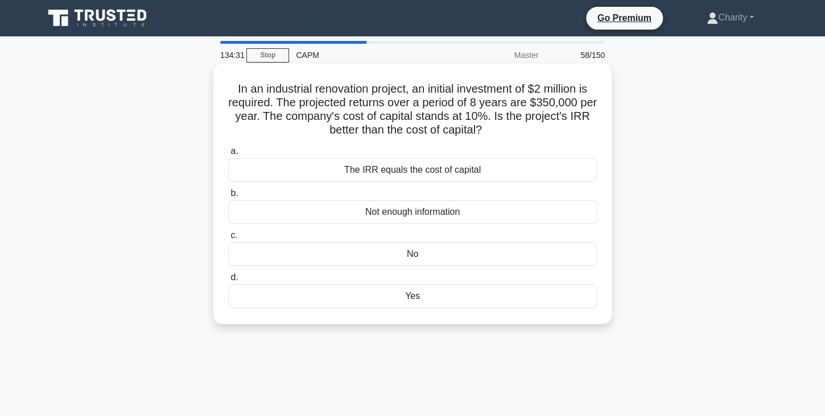
click at [415, 253] on div "No" at bounding box center [412, 254] width 369 height 24
click at [228, 239] on input "c. No" at bounding box center [228, 235] width 0 height 7
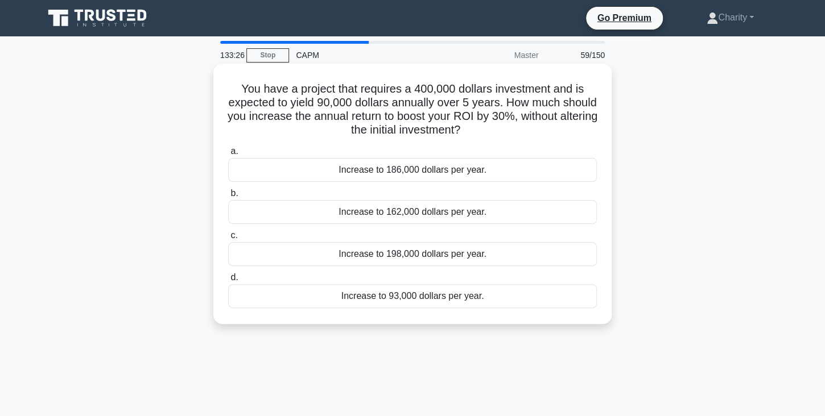
click at [404, 298] on div "Increase to 93,000 dollars per year." at bounding box center [412, 296] width 369 height 24
click at [228, 282] on input "d. Increase to 93,000 dollars per year." at bounding box center [228, 277] width 0 height 7
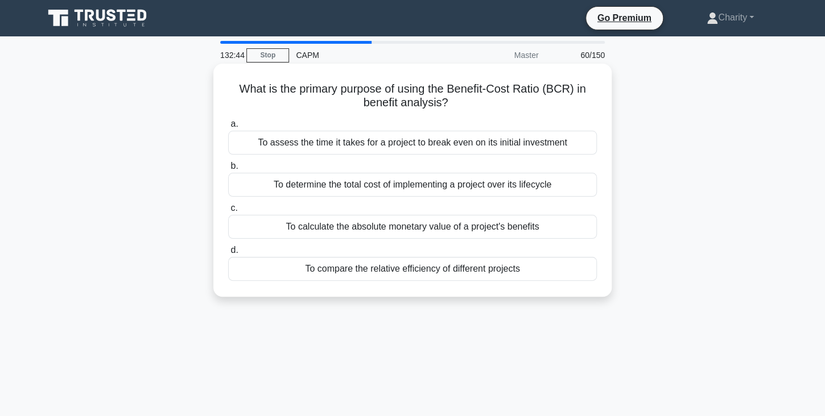
click at [404, 270] on div "To compare the relative efficiency of different projects" at bounding box center [412, 269] width 369 height 24
click at [228, 254] on input "d. To compare the relative efficiency of different projects" at bounding box center [228, 250] width 0 height 7
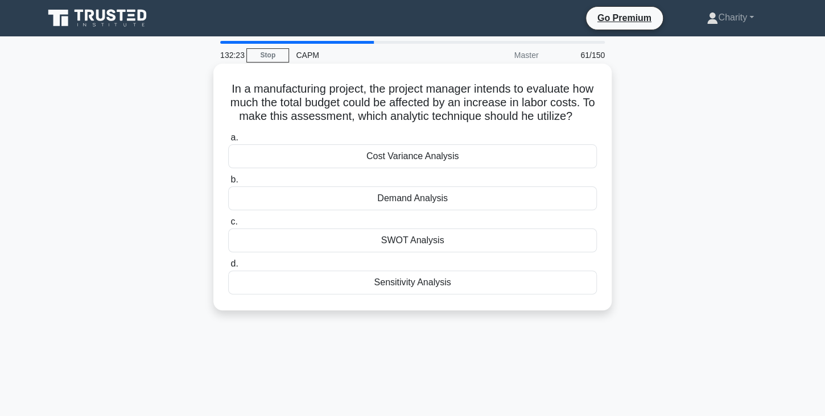
click at [399, 283] on div "Sensitivity Analysis" at bounding box center [412, 283] width 369 height 24
click at [228, 268] on input "d. Sensitivity Analysis" at bounding box center [228, 264] width 0 height 7
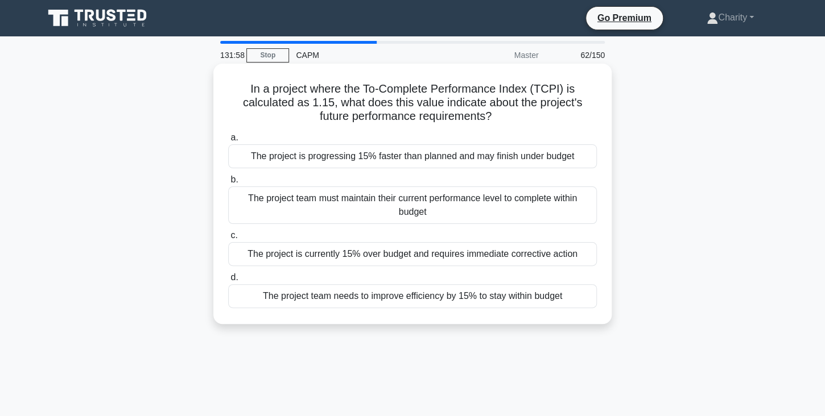
click at [366, 297] on div "The project team needs to improve efficiency by 15% to stay within budget" at bounding box center [412, 296] width 369 height 24
click at [228, 282] on input "d. The project team needs to improve efficiency by 15% to stay within budget" at bounding box center [228, 277] width 0 height 7
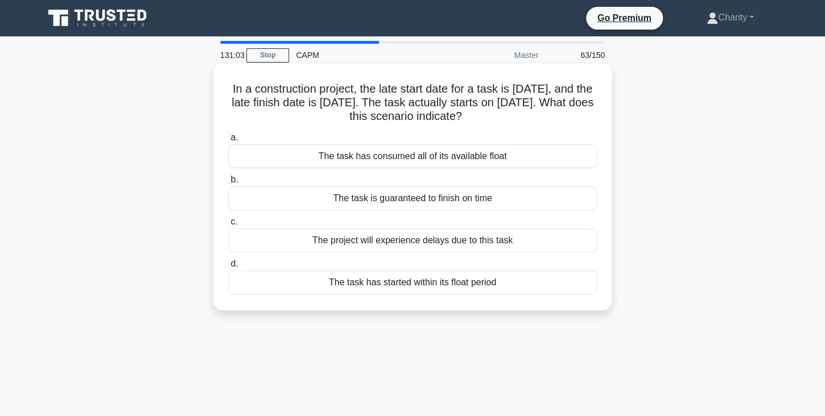
click at [397, 242] on div "The project will experience delays due to this task" at bounding box center [412, 241] width 369 height 24
click at [228, 226] on input "c. The project will experience delays due to this task" at bounding box center [228, 221] width 0 height 7
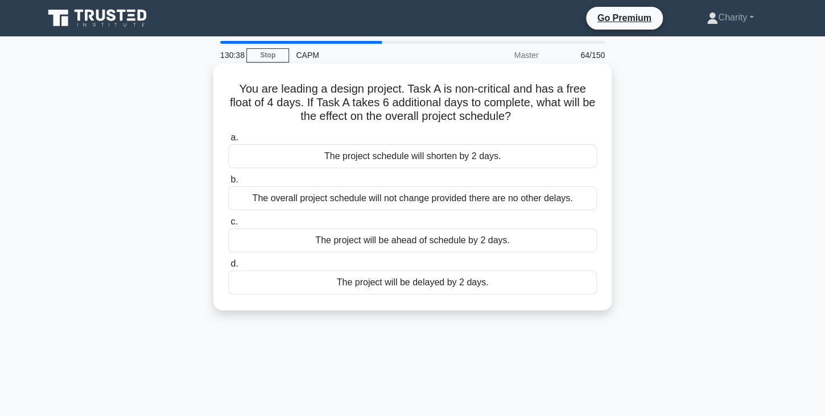
click at [381, 285] on div "The project will be delayed by 2 days." at bounding box center [412, 283] width 369 height 24
click at [228, 268] on input "d. The project will be delayed by 2 days." at bounding box center [228, 264] width 0 height 7
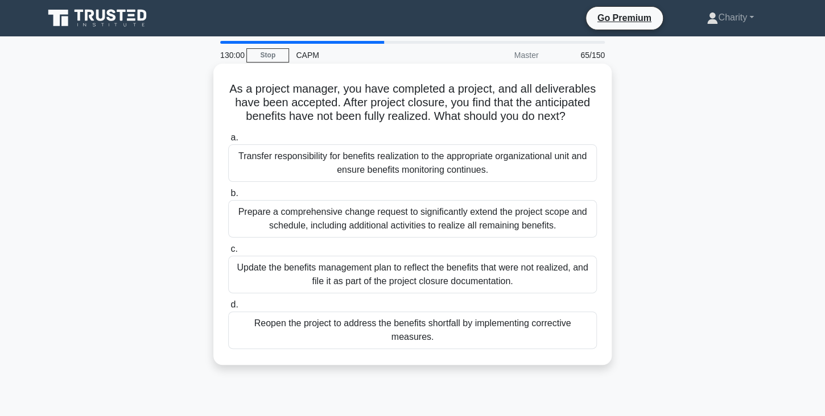
click at [375, 158] on div "Transfer responsibility for benefits realization to the appropriate organizatio…" at bounding box center [412, 163] width 369 height 38
click at [228, 142] on input "a. Transfer responsibility for benefits realization to the appropriate organiza…" at bounding box center [228, 137] width 0 height 7
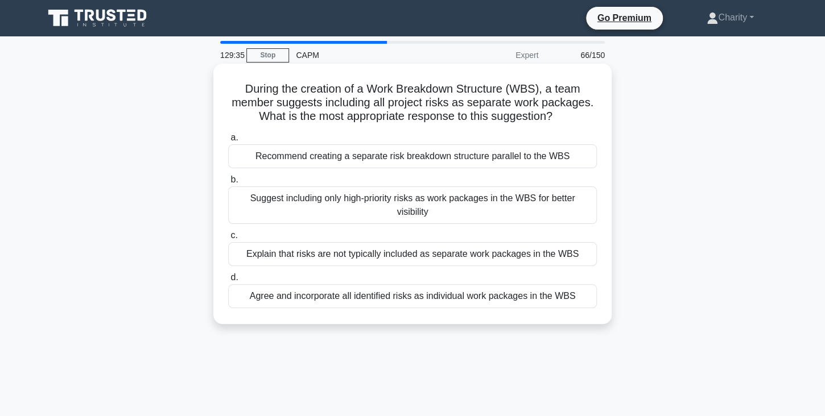
click at [353, 156] on div "Recommend creating a separate risk breakdown structure parallel to the WBS" at bounding box center [412, 156] width 369 height 24
click at [228, 142] on input "a. Recommend creating a separate risk breakdown structure parallel to the WBS" at bounding box center [228, 137] width 0 height 7
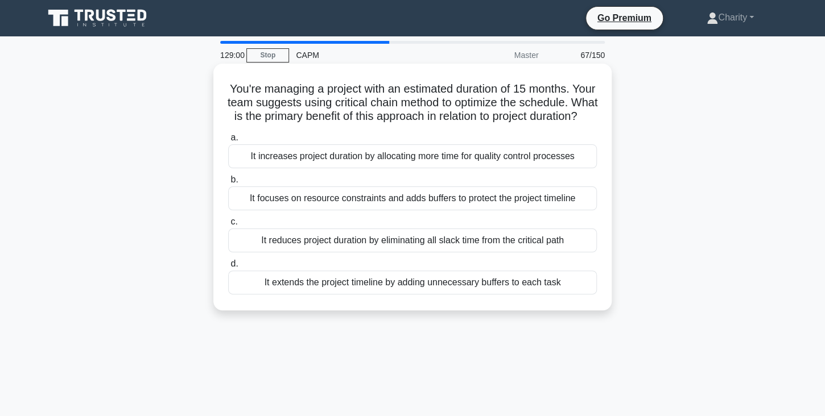
click at [304, 201] on div "It focuses on resource constraints and adds buffers to protect the project time…" at bounding box center [412, 199] width 369 height 24
click at [228, 184] on input "b. It focuses on resource constraints and adds buffers to protect the project t…" at bounding box center [228, 179] width 0 height 7
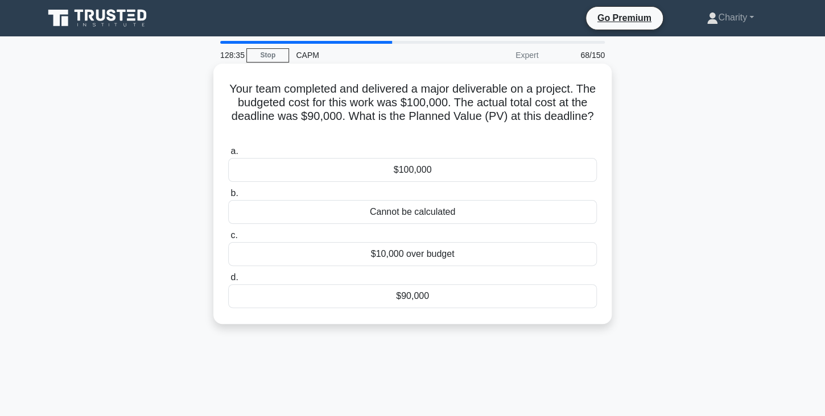
click at [398, 160] on div "$100,000" at bounding box center [412, 170] width 369 height 24
click at [228, 155] on input "a. $100,000" at bounding box center [228, 151] width 0 height 7
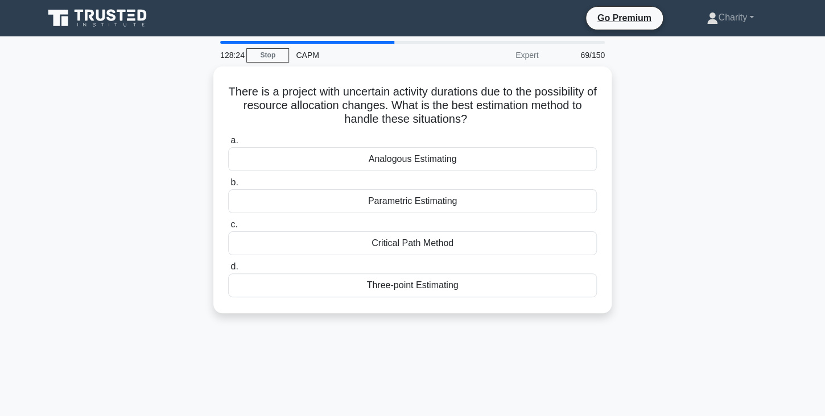
click at [398, 160] on div "Analogous Estimating" at bounding box center [412, 159] width 369 height 24
click at [228, 144] on input "a. Analogous Estimating" at bounding box center [228, 140] width 0 height 7
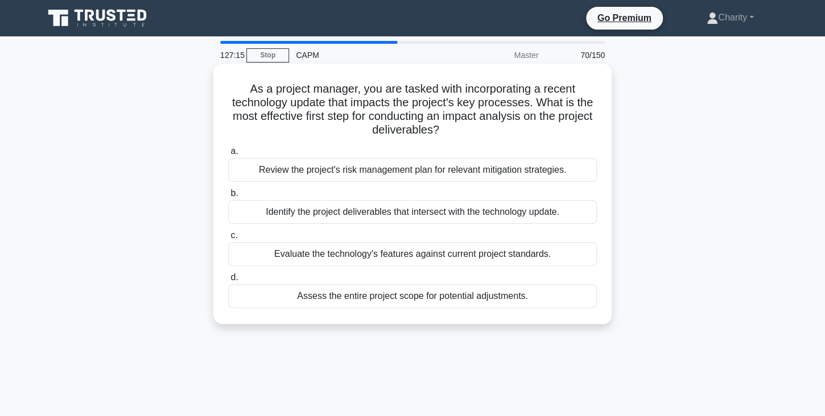
click at [365, 214] on div "Identify the project deliverables that intersect with the technology update." at bounding box center [412, 212] width 369 height 24
click at [228, 197] on input "b. Identify the project deliverables that intersect with the technology update." at bounding box center [228, 193] width 0 height 7
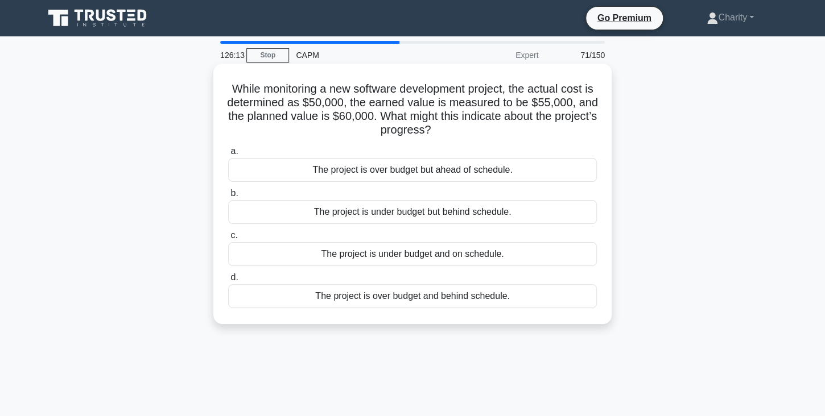
click at [379, 210] on div "The project is under budget but behind schedule." at bounding box center [412, 212] width 369 height 24
click at [228, 197] on input "b. The project is under budget but behind schedule." at bounding box center [228, 193] width 0 height 7
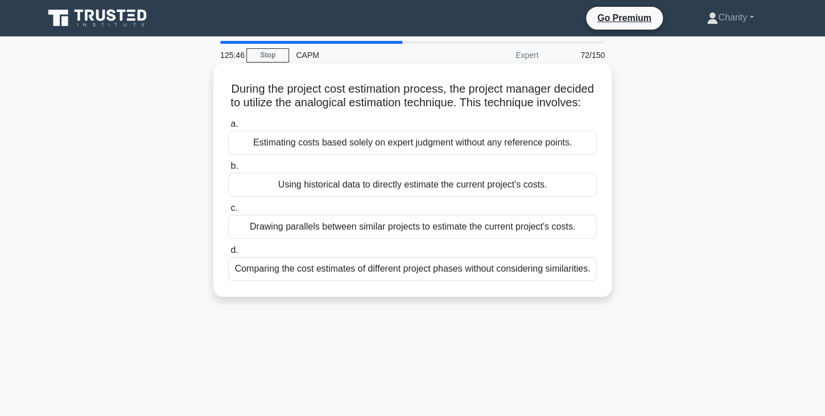
click at [358, 230] on div "Drawing parallels between similar projects to estimate the current project's co…" at bounding box center [412, 227] width 369 height 24
click at [228, 212] on input "c. Drawing parallels between similar projects to estimate the current project's…" at bounding box center [228, 208] width 0 height 7
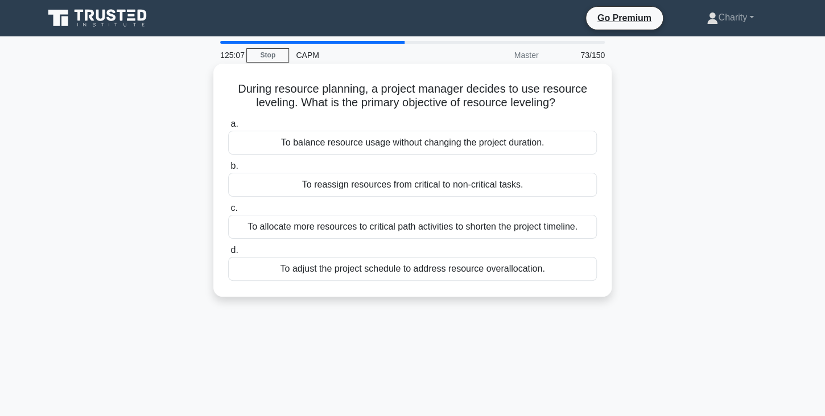
click at [344, 267] on div "To adjust the project schedule to address resource overallocation." at bounding box center [412, 269] width 369 height 24
click at [228, 254] on input "d. To adjust the project schedule to address resource overallocation." at bounding box center [228, 250] width 0 height 7
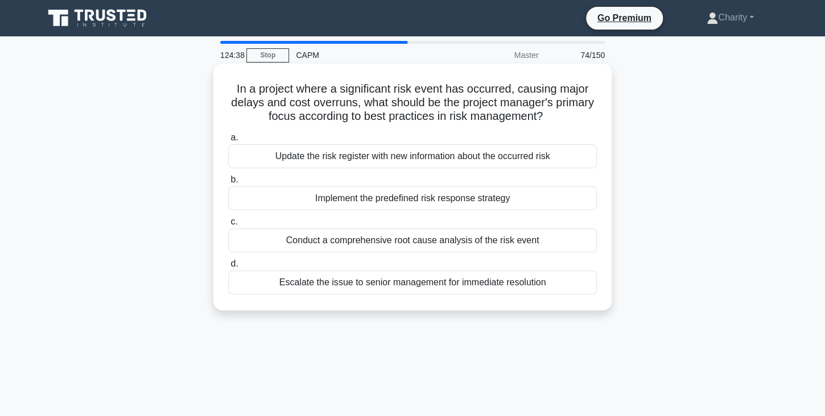
click at [374, 200] on div "Implement the predefined risk response strategy" at bounding box center [412, 199] width 369 height 24
click at [228, 184] on input "b. Implement the predefined risk response strategy" at bounding box center [228, 179] width 0 height 7
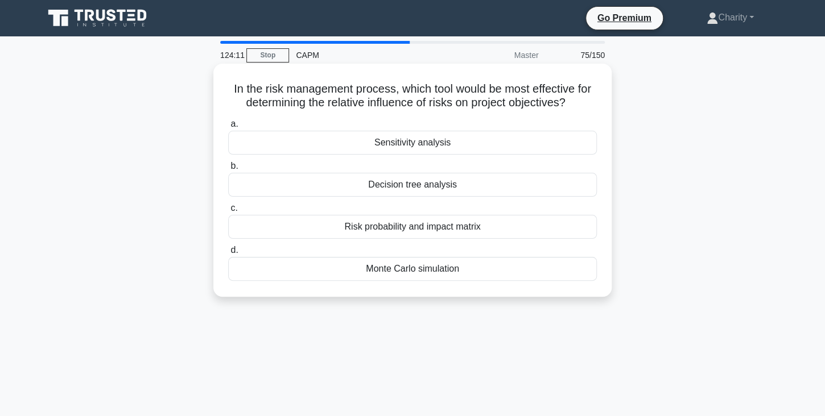
click at [399, 139] on div "Sensitivity analysis" at bounding box center [412, 143] width 369 height 24
click at [228, 128] on input "a. Sensitivity analysis" at bounding box center [228, 124] width 0 height 7
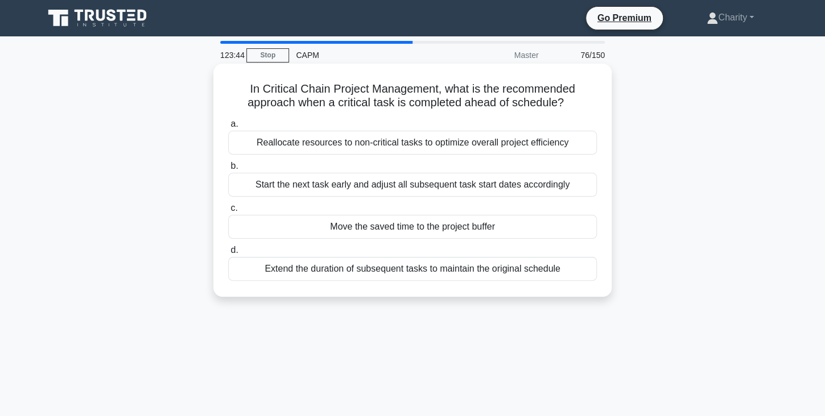
click at [383, 228] on div "Move the saved time to the project buffer" at bounding box center [412, 227] width 369 height 24
click at [228, 212] on input "c. Move the saved time to the project buffer" at bounding box center [228, 208] width 0 height 7
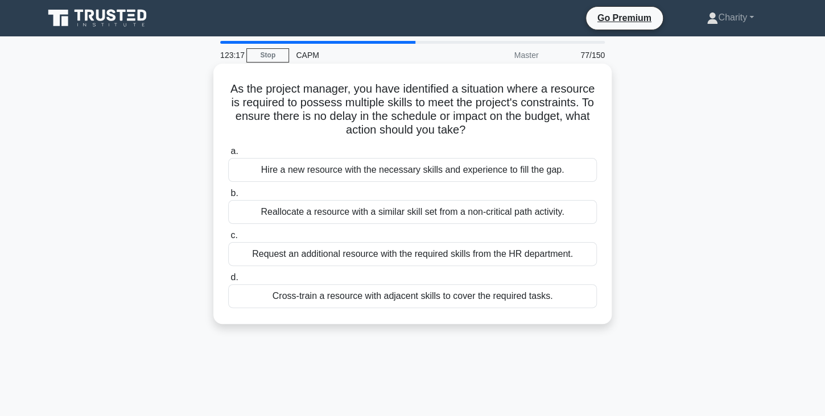
click at [358, 213] on div "Reallocate a resource with a similar skill set from a non-critical path activit…" at bounding box center [412, 212] width 369 height 24
click at [228, 197] on input "b. Reallocate a resource with a similar skill set from a non-critical path acti…" at bounding box center [228, 193] width 0 height 7
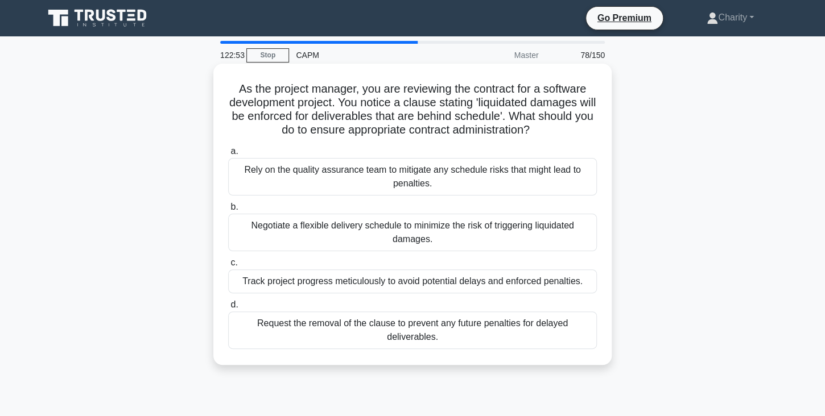
click at [329, 282] on div "Track project progress meticulously to avoid potential delays and enforced pena…" at bounding box center [412, 282] width 369 height 24
click at [228, 267] on input "c. Track project progress meticulously to avoid potential delays and enforced p…" at bounding box center [228, 262] width 0 height 7
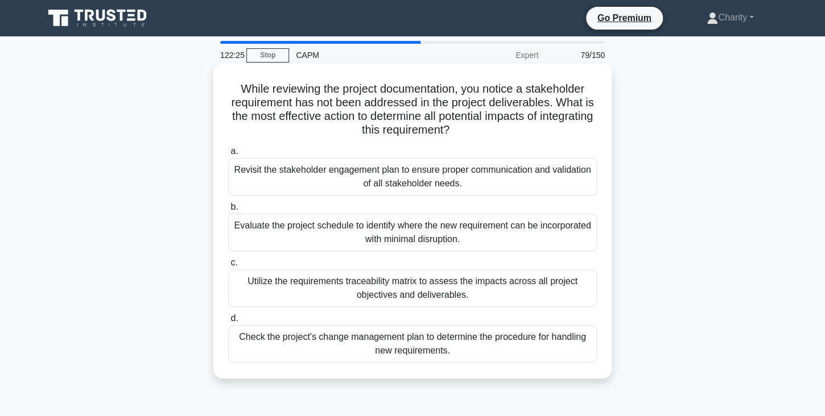
click at [324, 282] on div "Utilize the requirements traceability matrix to assess the impacts across all p…" at bounding box center [412, 289] width 369 height 38
click at [228, 267] on input "c. Utilize the requirements traceability matrix to assess the impacts across al…" at bounding box center [228, 262] width 0 height 7
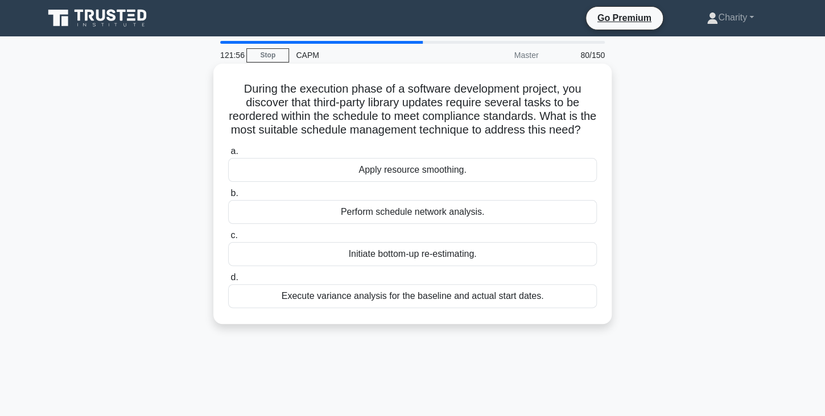
click at [377, 210] on div "Perform schedule network analysis." at bounding box center [412, 212] width 369 height 24
click at [228, 197] on input "b. Perform schedule network analysis." at bounding box center [228, 193] width 0 height 7
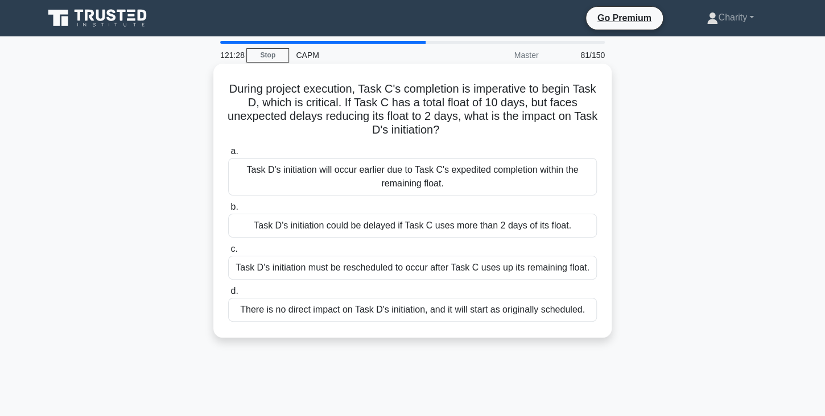
click at [325, 225] on div "Task D's initiation could be delayed if Task C uses more than 2 days of its flo…" at bounding box center [412, 226] width 369 height 24
click at [228, 211] on input "b. Task D's initiation could be delayed if Task C uses more than 2 days of its …" at bounding box center [228, 207] width 0 height 7
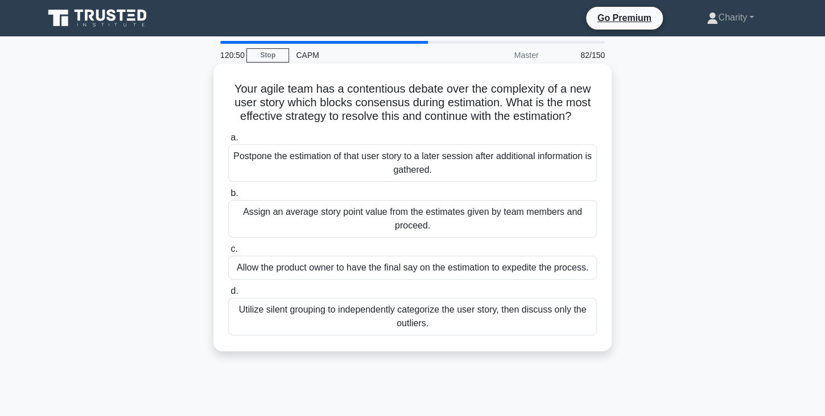
click at [328, 312] on div "Utilize silent grouping to independently categorize the user story, then discus…" at bounding box center [412, 317] width 369 height 38
click at [228, 295] on input "d. Utilize silent grouping to independently categorize the user story, then dis…" at bounding box center [228, 291] width 0 height 7
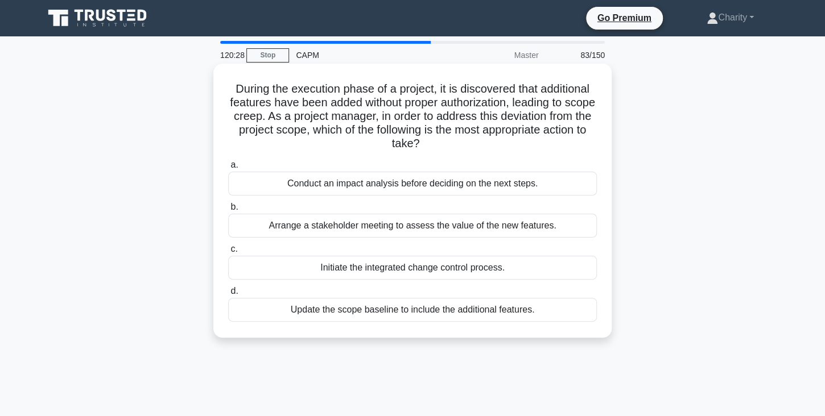
click at [345, 262] on div "Initiate the integrated change control process." at bounding box center [412, 268] width 369 height 24
click at [228, 253] on input "c. Initiate the integrated change control process." at bounding box center [228, 249] width 0 height 7
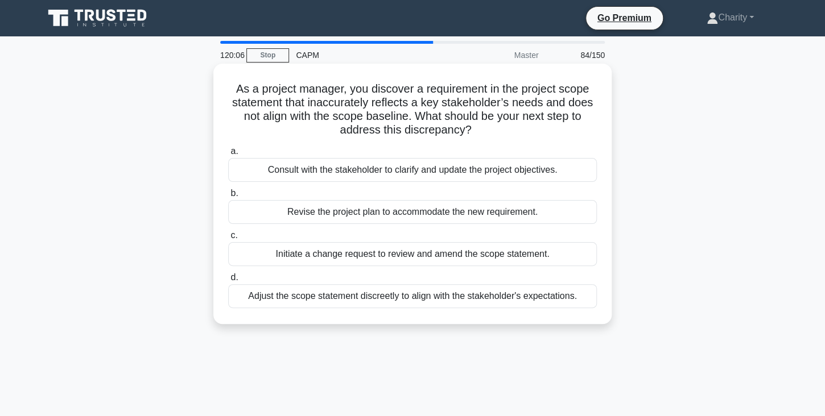
click at [317, 254] on div "Initiate a change request to review and amend the scope statement." at bounding box center [412, 254] width 369 height 24
click at [228, 239] on input "c. Initiate a change request to review and amend the scope statement." at bounding box center [228, 235] width 0 height 7
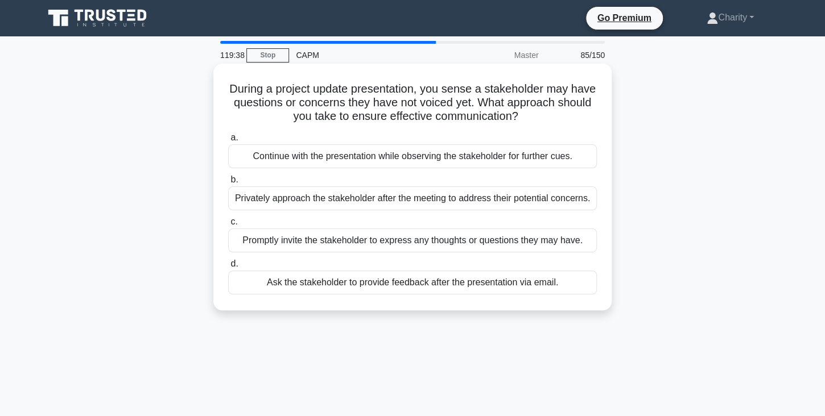
click at [308, 244] on div "Promptly invite the stakeholder to express any thoughts or questions they may h…" at bounding box center [412, 241] width 369 height 24
click at [228, 226] on input "c. Promptly invite the stakeholder to express any thoughts or questions they ma…" at bounding box center [228, 221] width 0 height 7
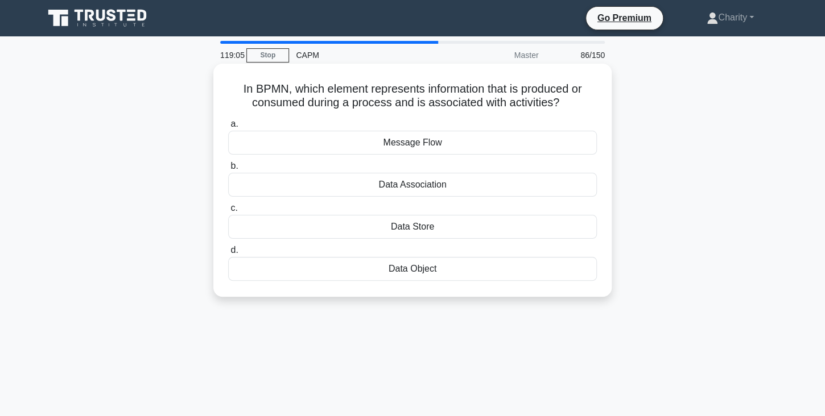
click at [394, 270] on div "Data Object" at bounding box center [412, 269] width 369 height 24
click at [228, 254] on input "d. Data Object" at bounding box center [228, 250] width 0 height 7
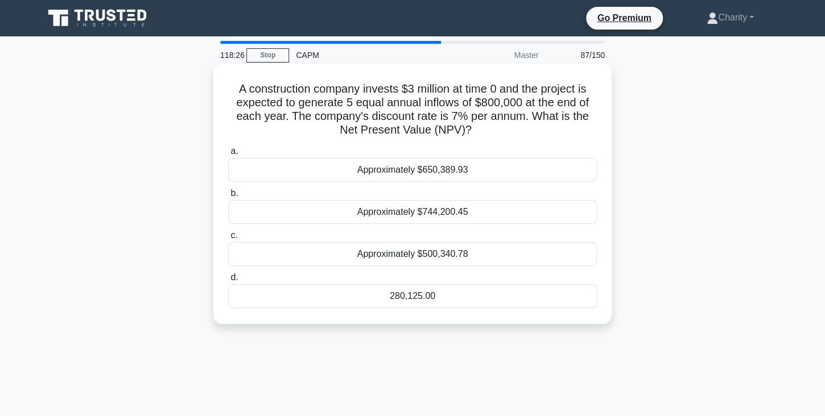
click at [386, 299] on div "280,125.00" at bounding box center [412, 296] width 369 height 24
click at [228, 282] on input "d. 280,125.00" at bounding box center [228, 277] width 0 height 7
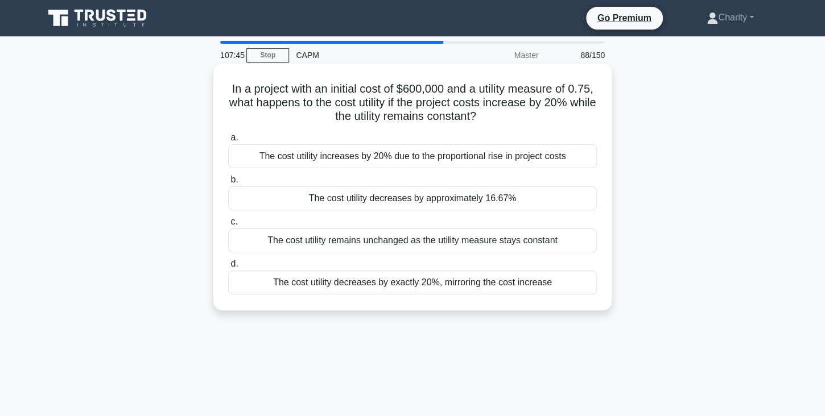
click at [375, 156] on div "The cost utility increases by 20% due to the proportional rise in project costs" at bounding box center [412, 156] width 369 height 24
click at [228, 142] on input "a. The cost utility increases by 20% due to the proportional rise in project co…" at bounding box center [228, 137] width 0 height 7
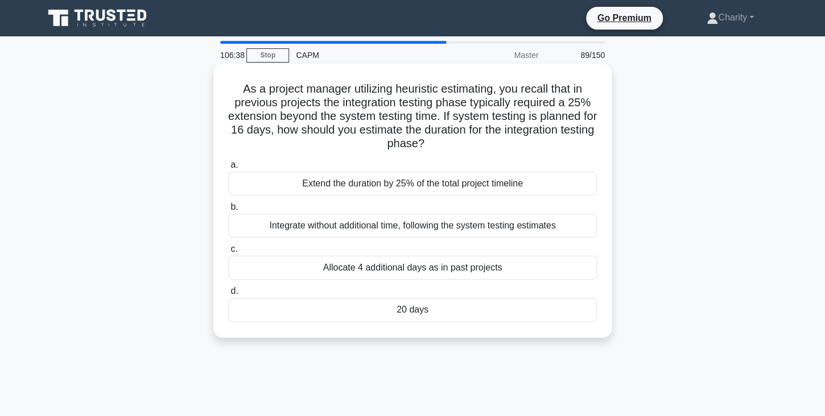
drag, startPoint x: 241, startPoint y: 84, endPoint x: 442, endPoint y: 306, distance: 299.6
click at [442, 306] on div "As a project manager utilizing heuristic estimating, you recall that in previou…" at bounding box center [412, 200] width 389 height 265
copy div "a. Extend the duration by 25% of the total project timeline b. Integrate withou…"
click at [411, 317] on div "20 days" at bounding box center [412, 310] width 369 height 24
click at [228, 295] on input "d. 20 days" at bounding box center [228, 291] width 0 height 7
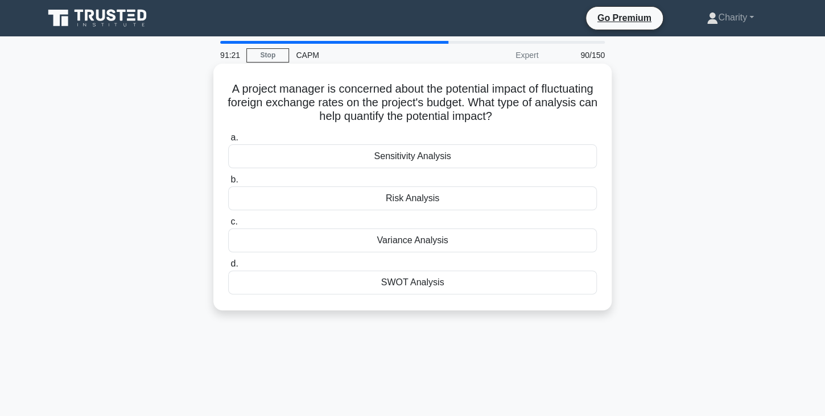
click at [417, 157] on div "Sensitivity Analysis" at bounding box center [412, 156] width 369 height 24
click at [228, 142] on input "a. Sensitivity Analysis" at bounding box center [228, 137] width 0 height 7
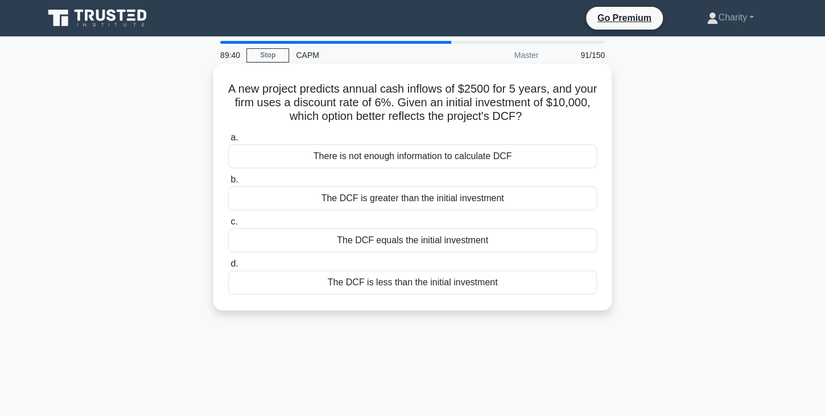
click at [412, 241] on div "The DCF equals the initial investment" at bounding box center [412, 241] width 369 height 24
click at [228, 226] on input "c. The DCF equals the initial investment" at bounding box center [228, 221] width 0 height 7
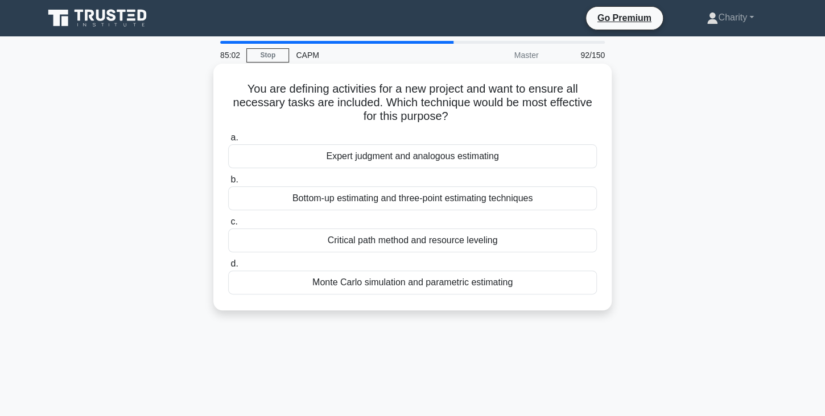
click at [360, 201] on div "Bottom-up estimating and three-point estimating techniques" at bounding box center [412, 199] width 369 height 24
click at [228, 184] on input "b. Bottom-up estimating and three-point estimating techniques" at bounding box center [228, 179] width 0 height 7
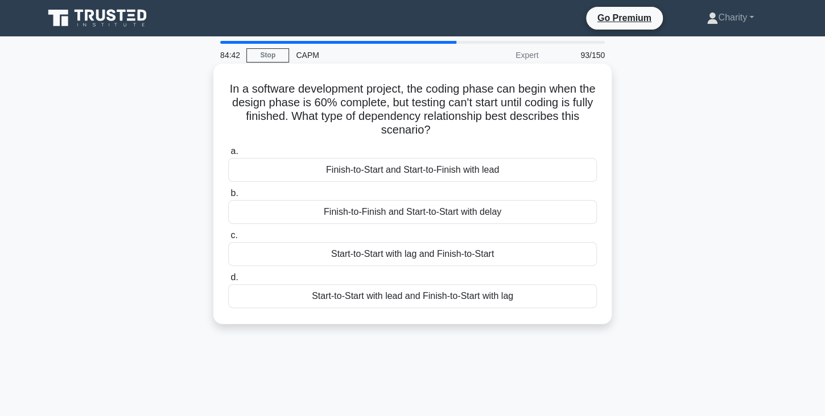
click at [394, 171] on div "Finish-to-Start and Start-to-Finish with lead" at bounding box center [412, 170] width 369 height 24
click at [228, 155] on input "a. Finish-to-Start and Start-to-Finish with lead" at bounding box center [228, 151] width 0 height 7
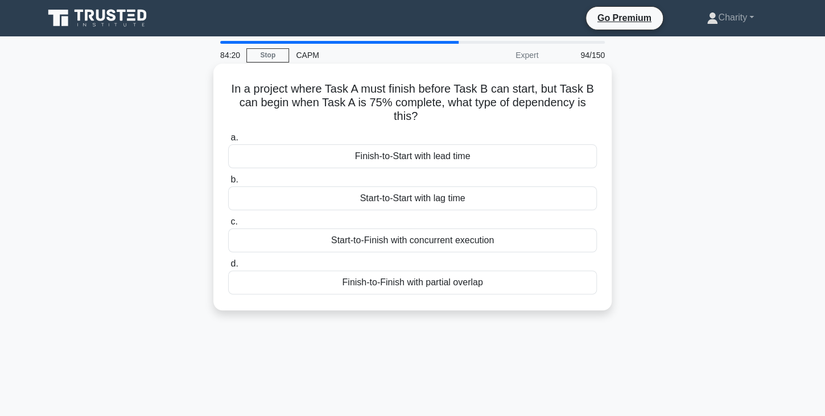
click at [411, 159] on div "Finish-to-Start with lead time" at bounding box center [412, 156] width 369 height 24
click at [228, 142] on input "a. Finish-to-Start with lead time" at bounding box center [228, 137] width 0 height 7
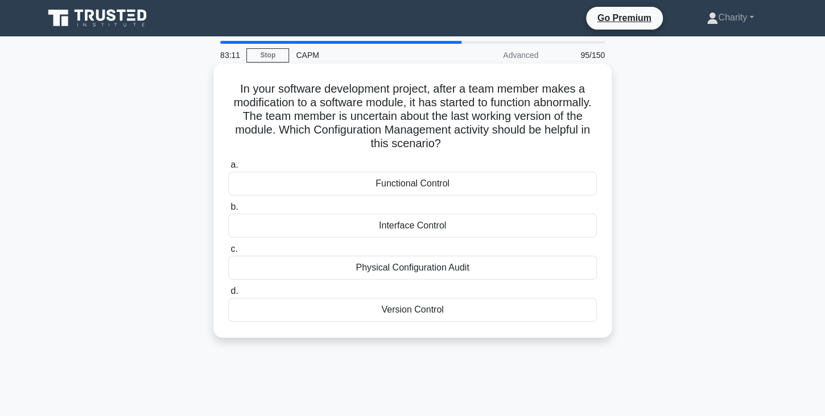
click at [419, 183] on div "Functional Control" at bounding box center [412, 184] width 369 height 24
click at [228, 169] on input "a. Functional Control" at bounding box center [228, 165] width 0 height 7
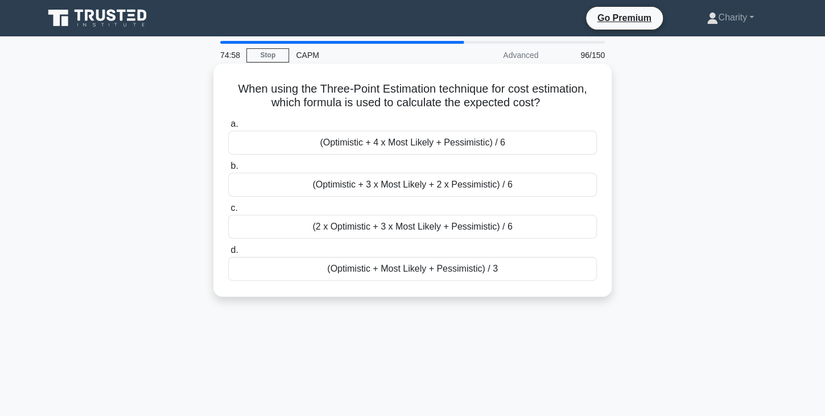
click at [399, 184] on div "(Optimistic + 3 x Most Likely + 2 x Pessimistic) / 6" at bounding box center [412, 185] width 369 height 24
click at [228, 170] on input "b. (Optimistic + 3 x Most Likely + 2 x Pessimistic) / 6" at bounding box center [228, 166] width 0 height 7
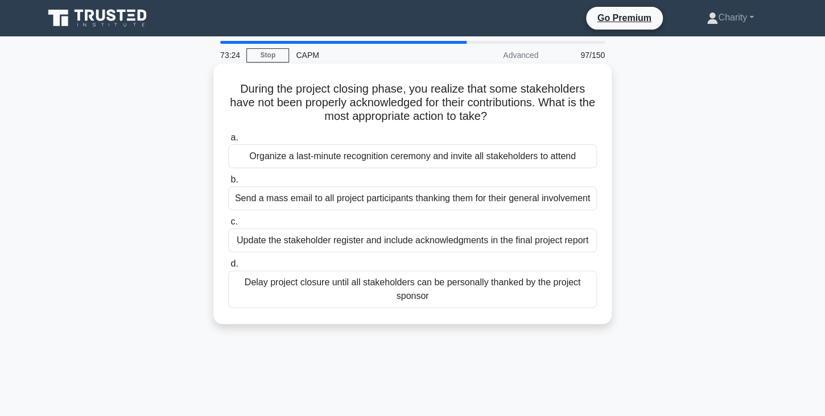
click at [338, 245] on div "Update the stakeholder register and include acknowledgments in the final projec…" at bounding box center [412, 241] width 369 height 24
click at [228, 226] on input "c. Update the stakeholder register and include acknowledgments in the final pro…" at bounding box center [228, 221] width 0 height 7
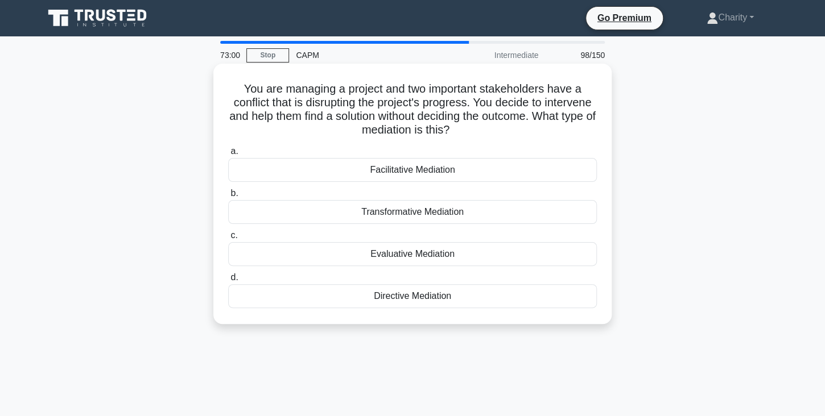
click at [368, 166] on div "Facilitative Mediation" at bounding box center [412, 170] width 369 height 24
click at [228, 155] on input "a. Facilitative Mediation" at bounding box center [228, 151] width 0 height 7
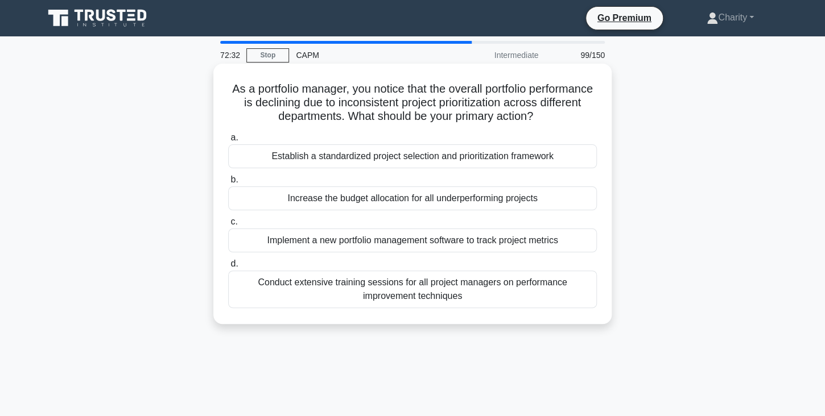
click at [357, 155] on div "Establish a standardized project selection and prioritization framework" at bounding box center [412, 156] width 369 height 24
click at [228, 142] on input "a. Establish a standardized project selection and prioritization framework" at bounding box center [228, 137] width 0 height 7
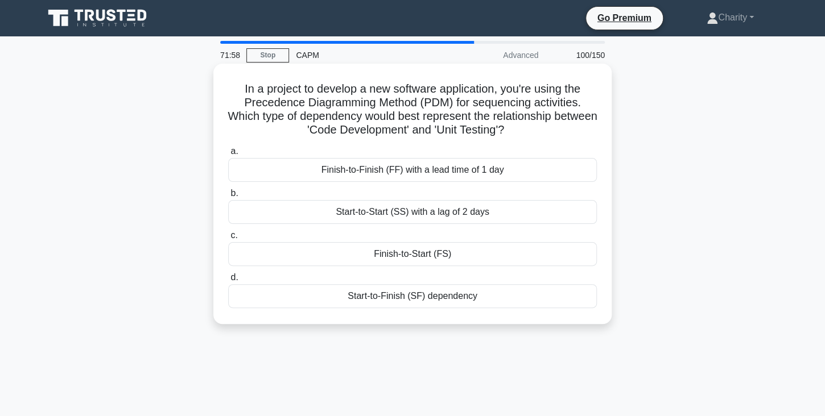
click at [372, 251] on div "Finish-to-Start (FS)" at bounding box center [412, 254] width 369 height 24
click at [228, 239] on input "c. Finish-to-Start (FS)" at bounding box center [228, 235] width 0 height 7
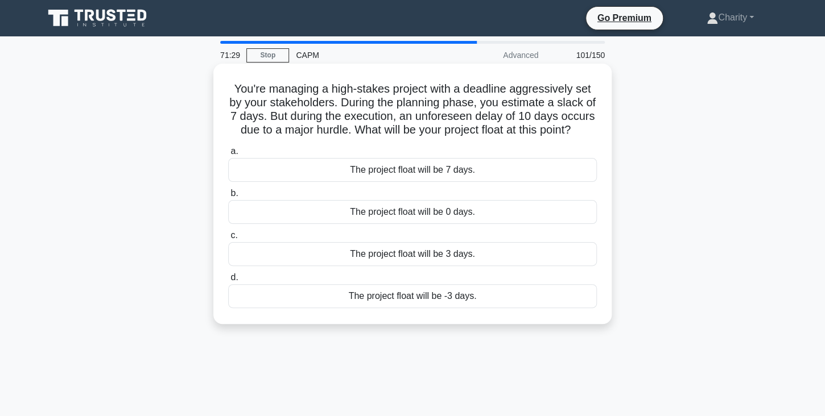
click at [383, 298] on div "The project float will be -3 days." at bounding box center [412, 296] width 369 height 24
click at [228, 282] on input "d. The project float will be -3 days." at bounding box center [228, 277] width 0 height 7
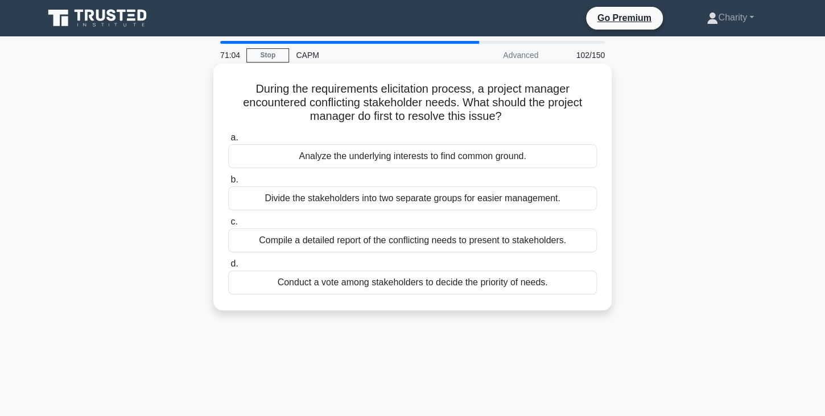
click at [381, 159] on div "Analyze the underlying interests to find common ground." at bounding box center [412, 156] width 369 height 24
click at [228, 142] on input "a. Analyze the underlying interests to find common ground." at bounding box center [228, 137] width 0 height 7
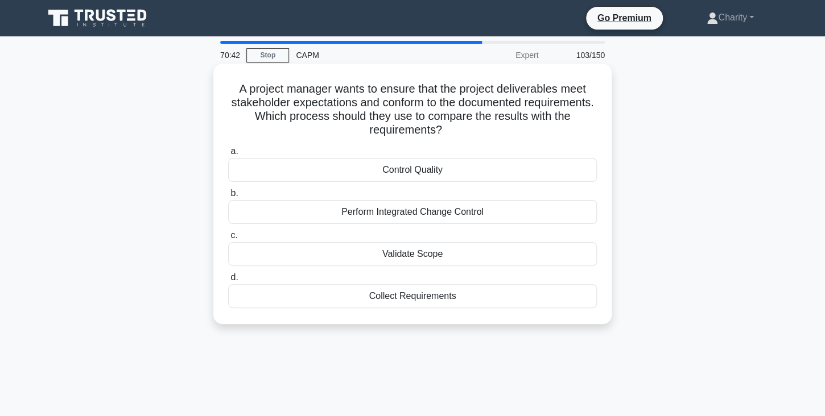
click at [388, 255] on div "Validate Scope" at bounding box center [412, 254] width 369 height 24
click at [228, 239] on input "c. Validate Scope" at bounding box center [228, 235] width 0 height 7
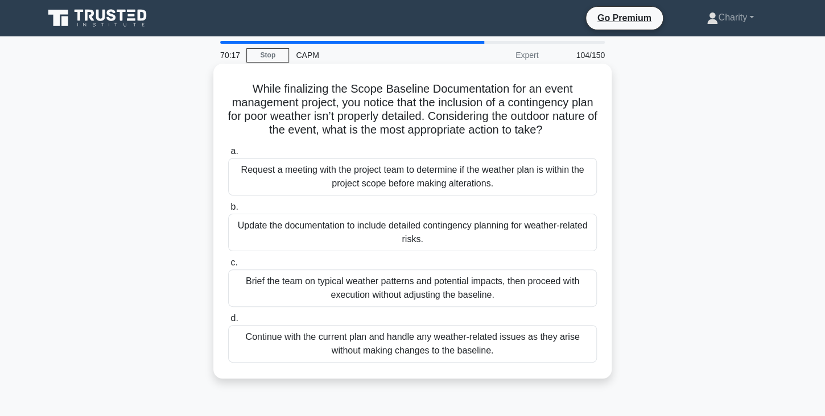
click at [383, 175] on div "Request a meeting with the project team to determine if the weather plan is wit…" at bounding box center [412, 177] width 369 height 38
click at [228, 155] on input "a. Request a meeting with the project team to determine if the weather plan is …" at bounding box center [228, 151] width 0 height 7
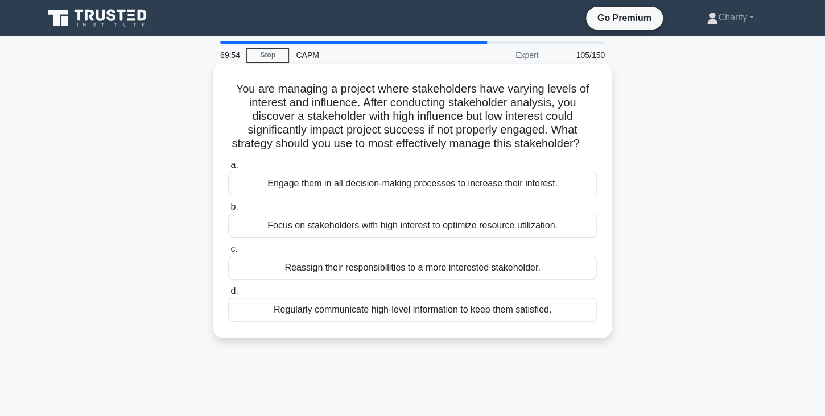
click at [372, 306] on div "Regularly communicate high-level information to keep them satisfied." at bounding box center [412, 310] width 369 height 24
click at [228, 295] on input "d. Regularly communicate high-level information to keep them satisfied." at bounding box center [228, 291] width 0 height 7
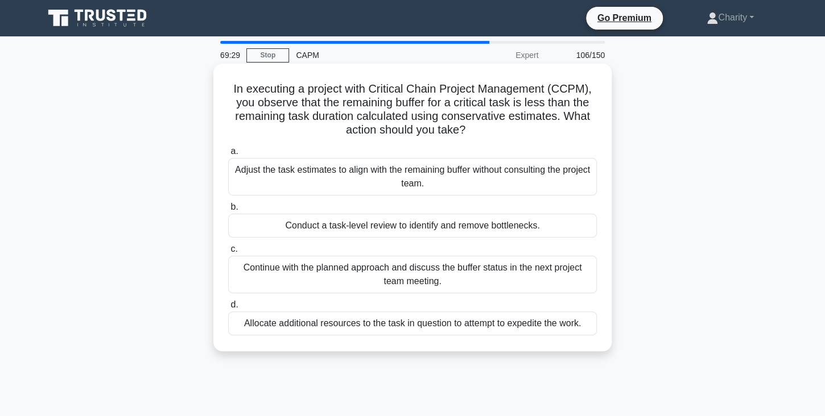
click at [352, 227] on div "Conduct a task-level review to identify and remove bottlenecks." at bounding box center [412, 226] width 369 height 24
click at [228, 211] on input "b. Conduct a task-level review to identify and remove bottlenecks." at bounding box center [228, 207] width 0 height 7
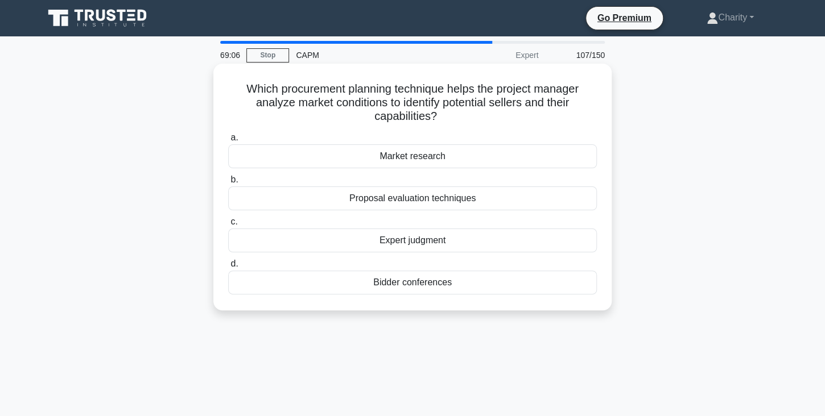
click at [393, 155] on div "Market research" at bounding box center [412, 156] width 369 height 24
click at [228, 142] on input "a. Market research" at bounding box center [228, 137] width 0 height 7
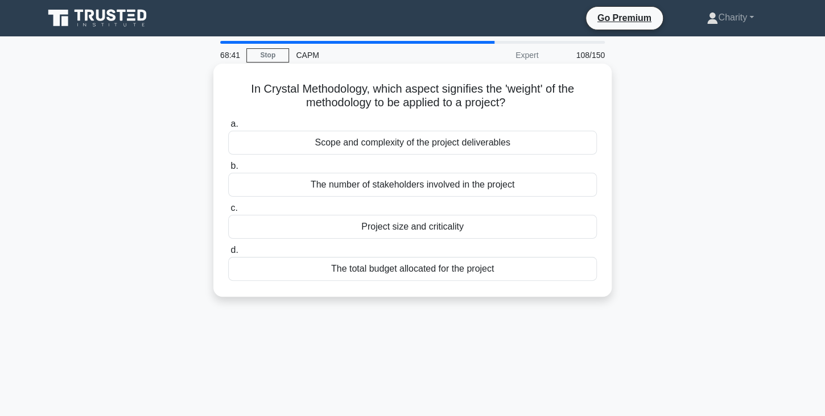
click at [398, 226] on div "Project size and criticality" at bounding box center [412, 227] width 369 height 24
click at [228, 212] on input "c. Project size and criticality" at bounding box center [228, 208] width 0 height 7
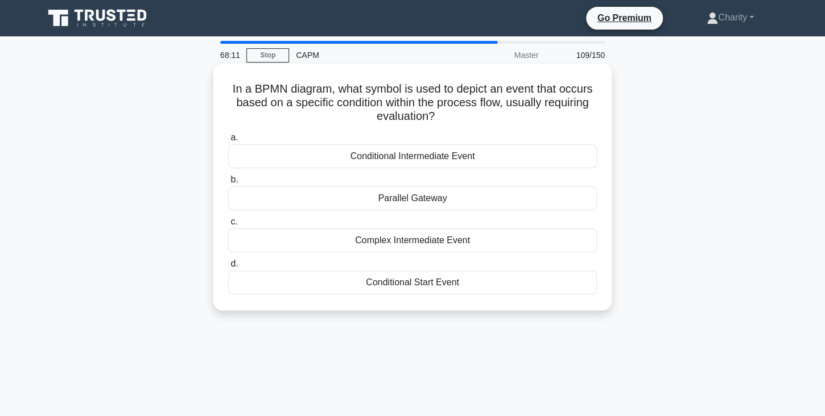
click at [410, 154] on div "Conditional Intermediate Event" at bounding box center [412, 156] width 369 height 24
click at [228, 142] on input "a. Conditional Intermediate Event" at bounding box center [228, 137] width 0 height 7
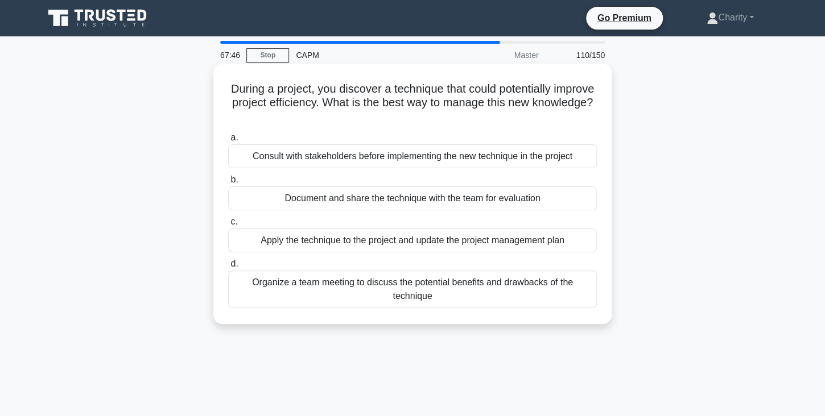
click at [357, 201] on div "Document and share the technique with the team for evaluation" at bounding box center [412, 199] width 369 height 24
click at [228, 184] on input "b. Document and share the technique with the team for evaluation" at bounding box center [228, 179] width 0 height 7
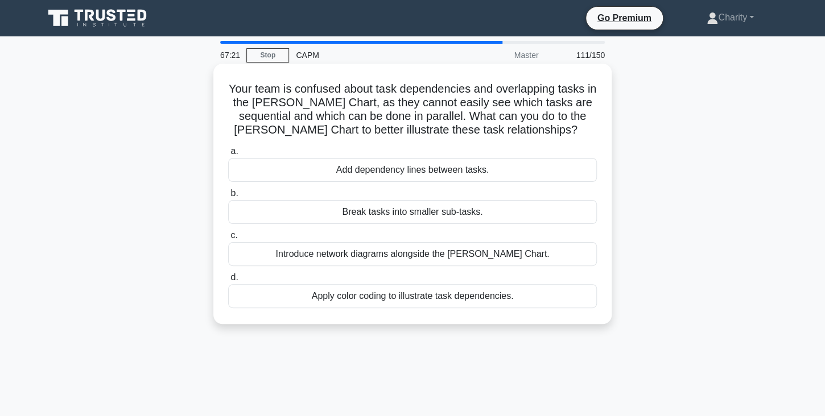
click at [361, 170] on div "Add dependency lines between tasks." at bounding box center [412, 170] width 369 height 24
click at [228, 155] on input "a. Add dependency lines between tasks." at bounding box center [228, 151] width 0 height 7
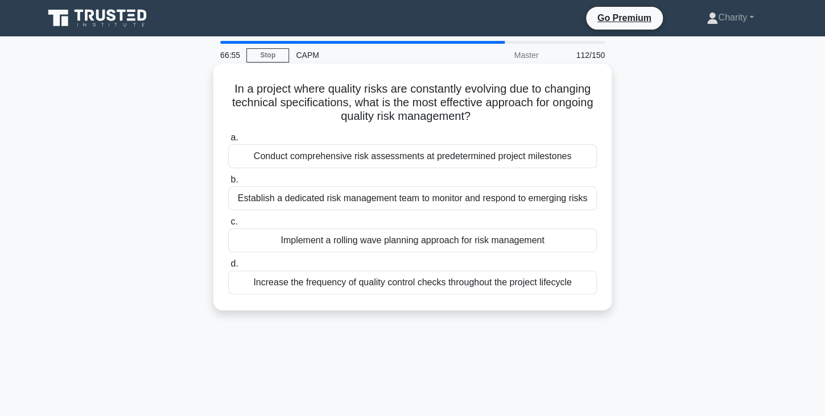
click at [336, 202] on div "Establish a dedicated risk management team to monitor and respond to emerging r…" at bounding box center [412, 199] width 369 height 24
click at [228, 184] on input "b. Establish a dedicated risk management team to monitor and respond to emergin…" at bounding box center [228, 179] width 0 height 7
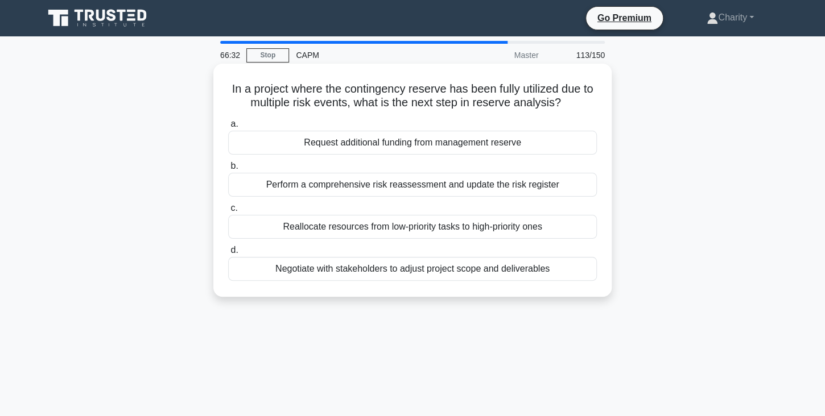
click at [342, 185] on div "Perform a comprehensive risk reassessment and update the risk register" at bounding box center [412, 185] width 369 height 24
click at [228, 170] on input "b. Perform a comprehensive risk reassessment and update the risk register" at bounding box center [228, 166] width 0 height 7
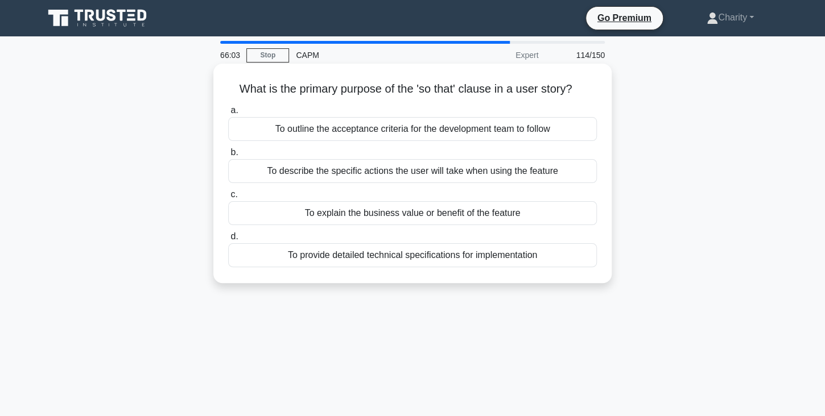
click at [333, 215] on div "To explain the business value or benefit of the feature" at bounding box center [412, 213] width 369 height 24
click at [228, 199] on input "c. To explain the business value or benefit of the feature" at bounding box center [228, 194] width 0 height 7
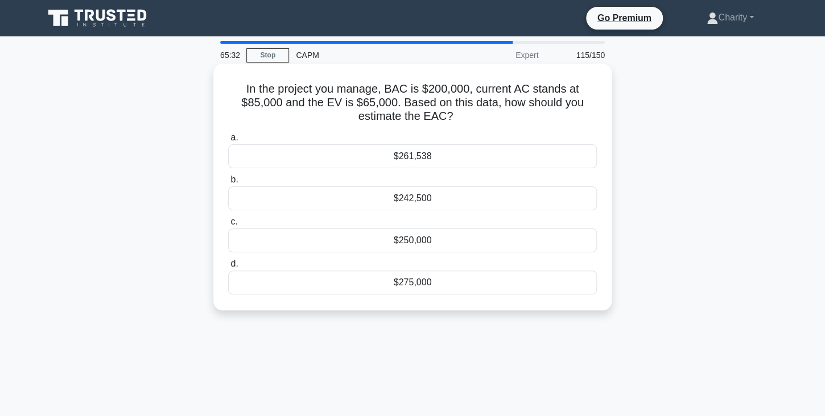
click at [397, 158] on div "$261,538" at bounding box center [412, 156] width 369 height 24
click at [228, 142] on input "a. $261,538" at bounding box center [228, 137] width 0 height 7
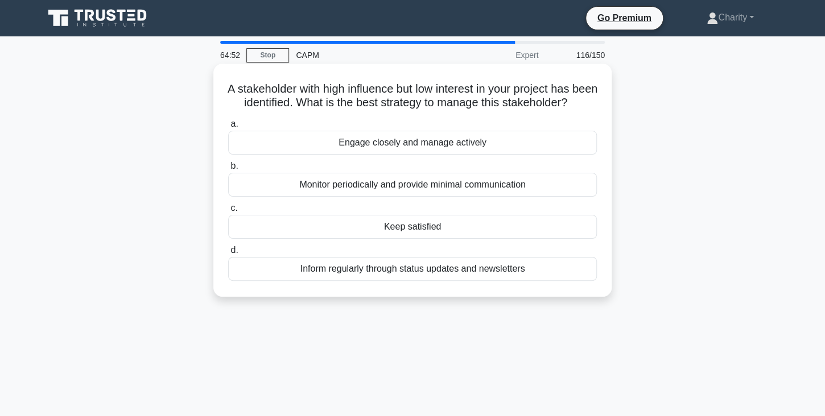
click at [381, 228] on div "Keep satisfied" at bounding box center [412, 227] width 369 height 24
click at [228, 212] on input "c. Keep satisfied" at bounding box center [228, 208] width 0 height 7
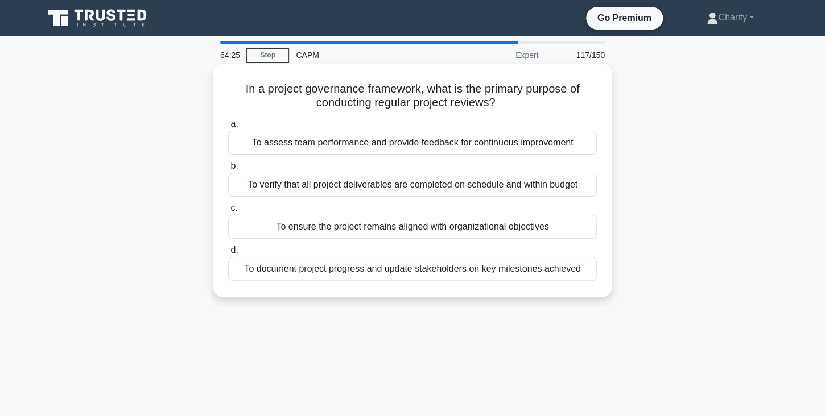
click at [336, 226] on div "To ensure the project remains aligned with organizational objectives" at bounding box center [412, 227] width 369 height 24
click at [228, 212] on input "c. To ensure the project remains aligned with organizational objectives" at bounding box center [228, 208] width 0 height 7
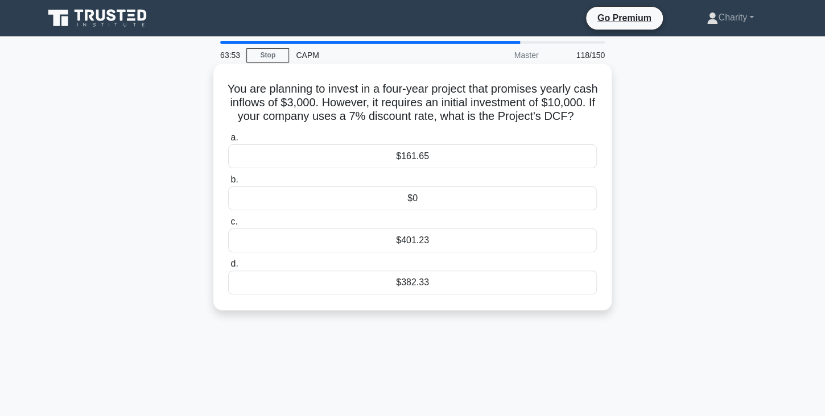
click at [406, 156] on div "$161.65" at bounding box center [412, 156] width 369 height 24
click at [228, 142] on input "a. $161.65" at bounding box center [228, 137] width 0 height 7
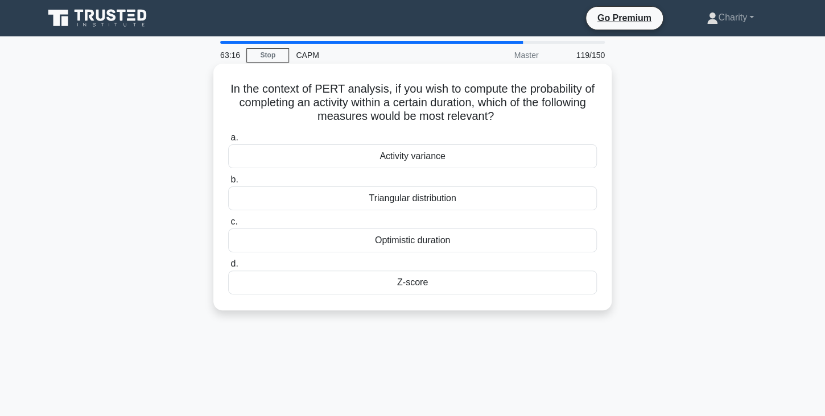
click at [402, 283] on div "Z-score" at bounding box center [412, 283] width 369 height 24
click at [228, 268] on input "d. Z-score" at bounding box center [228, 264] width 0 height 7
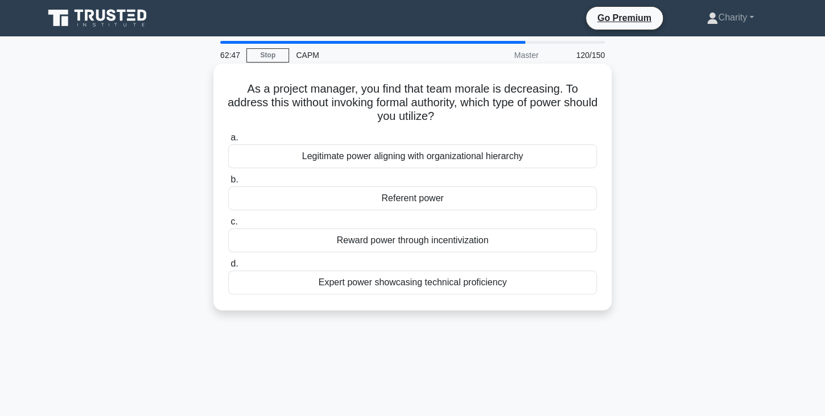
click at [397, 197] on div "Referent power" at bounding box center [412, 199] width 369 height 24
click at [228, 184] on input "b. Referent power" at bounding box center [228, 179] width 0 height 7
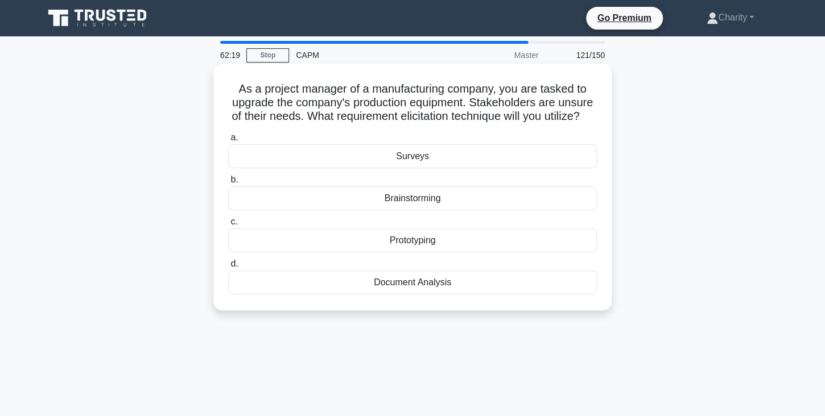
click at [395, 242] on div "Prototyping" at bounding box center [412, 241] width 369 height 24
click at [228, 226] on input "c. Prototyping" at bounding box center [228, 221] width 0 height 7
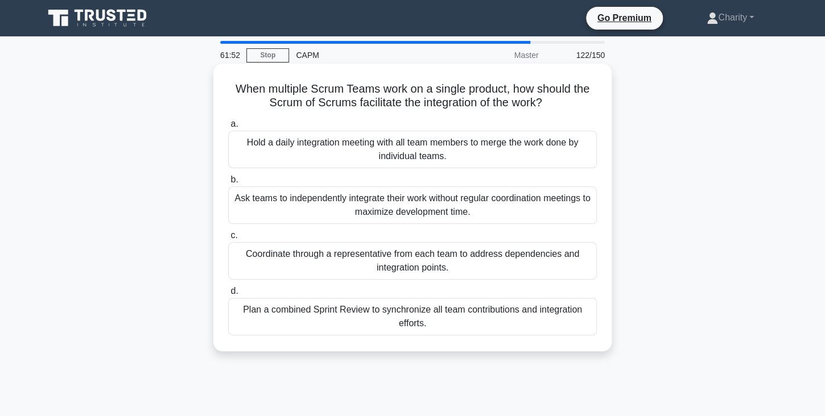
click at [349, 257] on div "Coordinate through a representative from each team to address dependencies and …" at bounding box center [412, 261] width 369 height 38
click at [228, 239] on input "c. Coordinate through a representative from each team to address dependencies a…" at bounding box center [228, 235] width 0 height 7
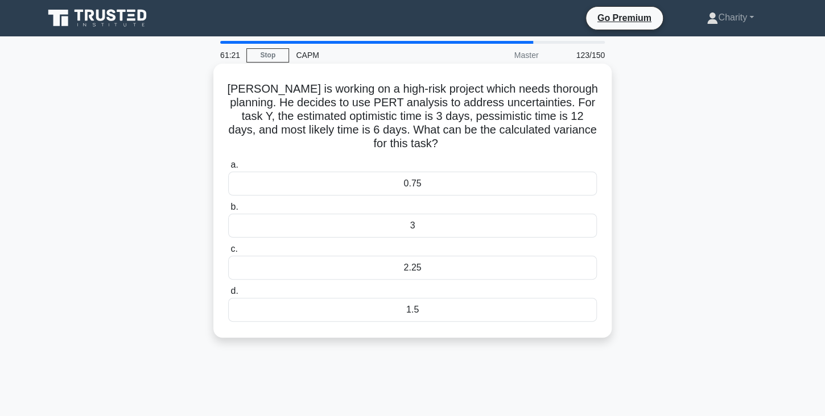
click at [415, 256] on div "2.25" at bounding box center [412, 268] width 369 height 24
click at [228, 253] on input "c. 2.25" at bounding box center [228, 249] width 0 height 7
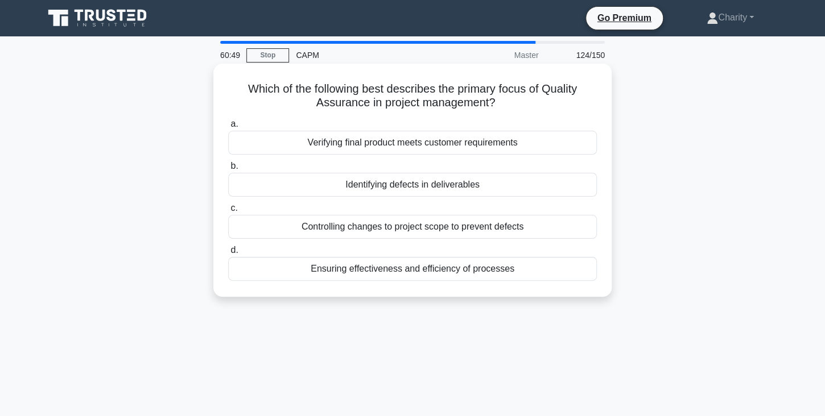
click at [358, 270] on div "Ensuring effectiveness and efficiency of processes" at bounding box center [412, 269] width 369 height 24
click at [228, 254] on input "d. Ensuring effectiveness and efficiency of processes" at bounding box center [228, 250] width 0 height 7
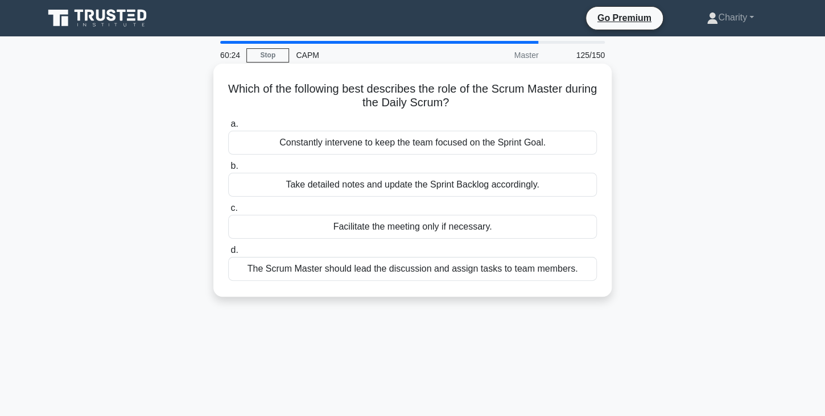
click at [379, 229] on div "Facilitate the meeting only if necessary." at bounding box center [412, 227] width 369 height 24
click at [228, 212] on input "c. Facilitate the meeting only if necessary." at bounding box center [228, 208] width 0 height 7
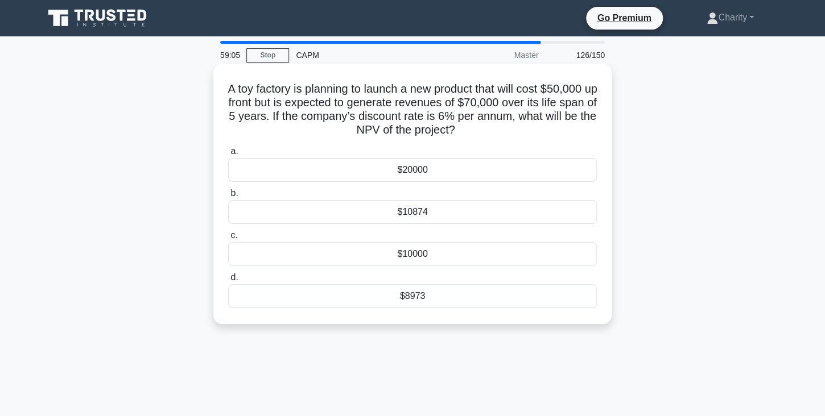
click at [412, 295] on div "$8973" at bounding box center [412, 296] width 369 height 24
click at [228, 282] on input "d. $8973" at bounding box center [228, 277] width 0 height 7
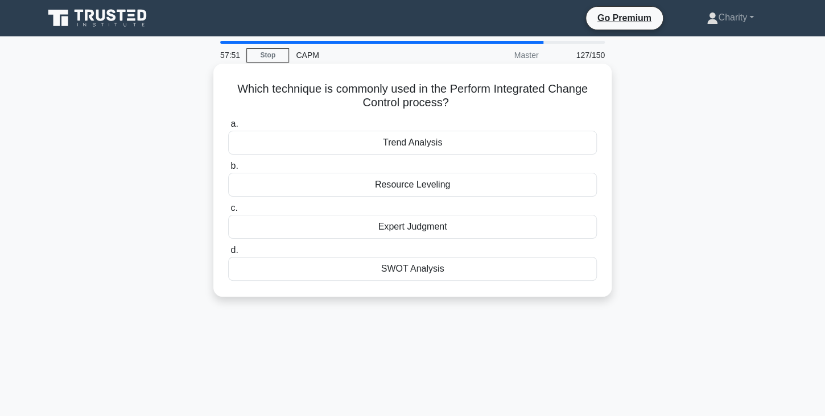
click at [431, 228] on div "Expert Judgment" at bounding box center [412, 227] width 369 height 24
click at [228, 212] on input "c. Expert Judgment" at bounding box center [228, 208] width 0 height 7
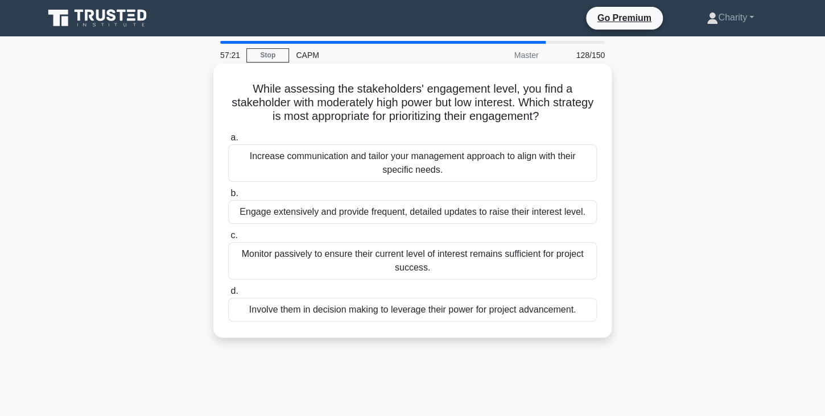
click at [398, 167] on div "Increase communication and tailor your management approach to align with their …" at bounding box center [412, 163] width 369 height 38
click at [228, 142] on input "a. Increase communication and tailor your management approach to align with the…" at bounding box center [228, 137] width 0 height 7
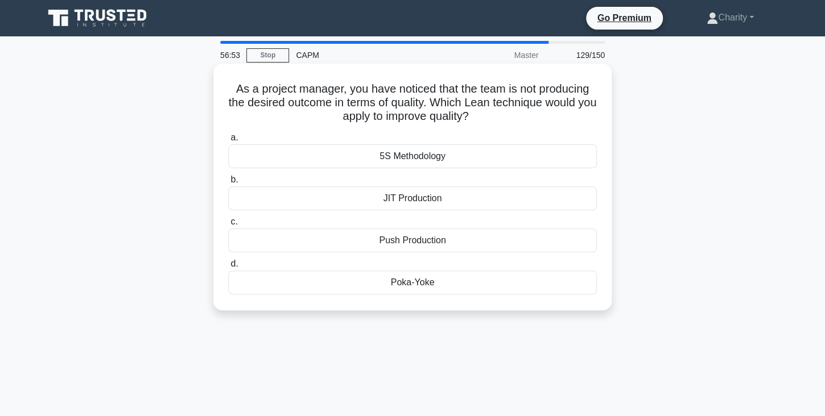
click at [417, 281] on div "Poka-Yoke" at bounding box center [412, 283] width 369 height 24
click at [228, 268] on input "d. Poka-Yoke" at bounding box center [228, 264] width 0 height 7
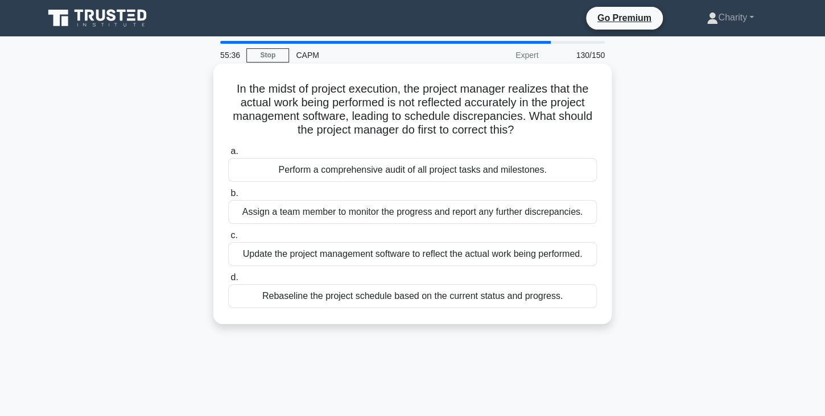
click at [361, 252] on div "Update the project management software to reflect the actual work being perform…" at bounding box center [412, 254] width 369 height 24
click at [228, 239] on input "c. Update the project management software to reflect the actual work being perf…" at bounding box center [228, 235] width 0 height 7
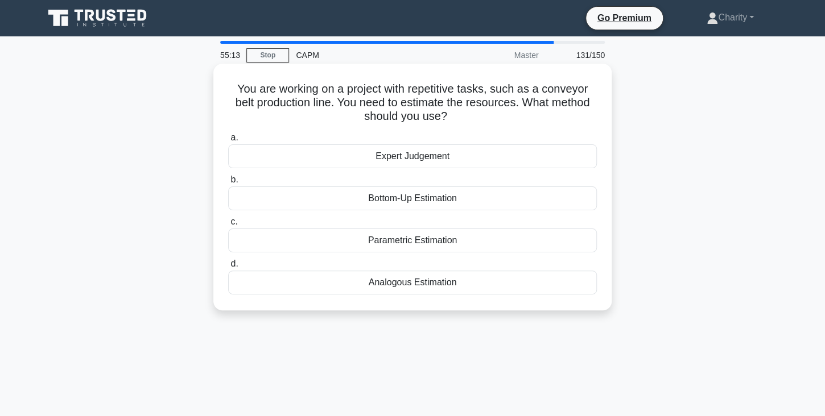
click at [379, 236] on div "Parametric Estimation" at bounding box center [412, 241] width 369 height 24
click at [228, 226] on input "c. Parametric Estimation" at bounding box center [228, 221] width 0 height 7
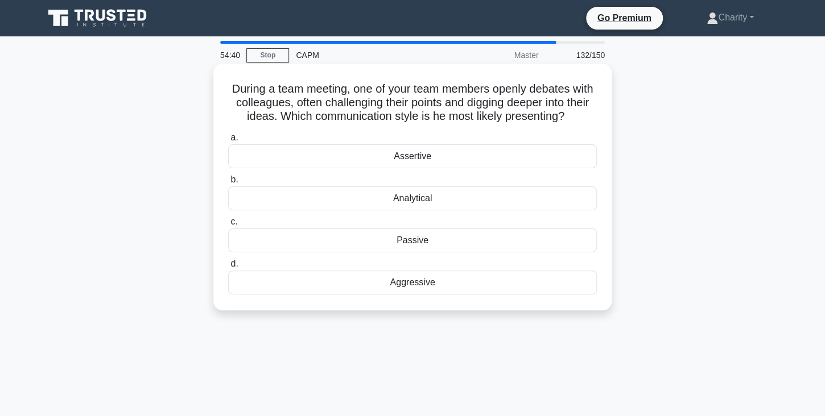
click at [417, 280] on div "Aggressive" at bounding box center [412, 283] width 369 height 24
click at [228, 268] on input "d. Aggressive" at bounding box center [228, 264] width 0 height 7
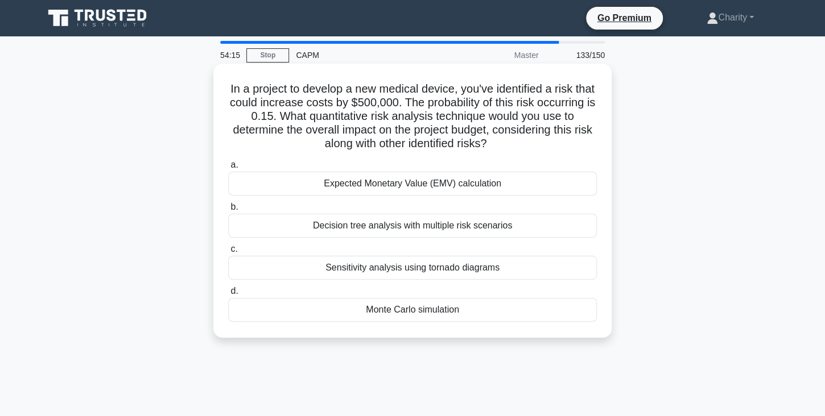
click at [409, 311] on div "Monte Carlo simulation" at bounding box center [412, 310] width 369 height 24
click at [228, 295] on input "d. Monte Carlo simulation" at bounding box center [228, 291] width 0 height 7
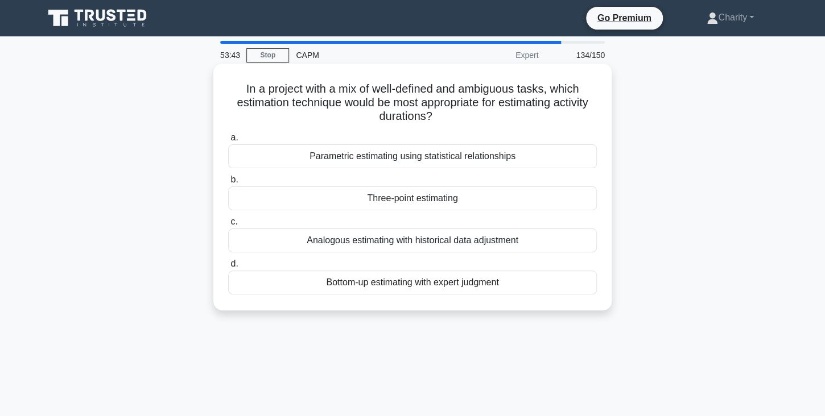
click at [382, 201] on div "Three-point estimating" at bounding box center [412, 199] width 369 height 24
click at [228, 184] on input "b. Three-point estimating" at bounding box center [228, 179] width 0 height 7
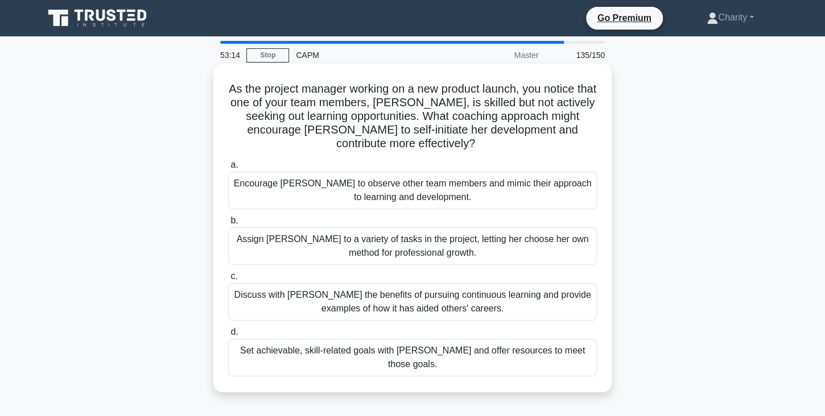
click at [319, 341] on div "Set achievable, skill-related goals with Chloe and offer resources to meet thos…" at bounding box center [412, 358] width 369 height 38
click at [228, 336] on input "d. Set achievable, skill-related goals with Chloe and offer resources to meet t…" at bounding box center [228, 332] width 0 height 7
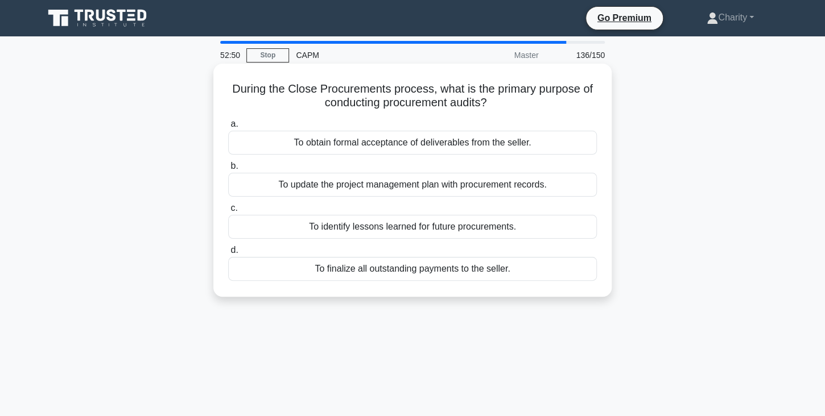
click at [346, 231] on div "To identify lessons learned for future procurements." at bounding box center [412, 227] width 369 height 24
click at [228, 212] on input "c. To identify lessons learned for future procurements." at bounding box center [228, 208] width 0 height 7
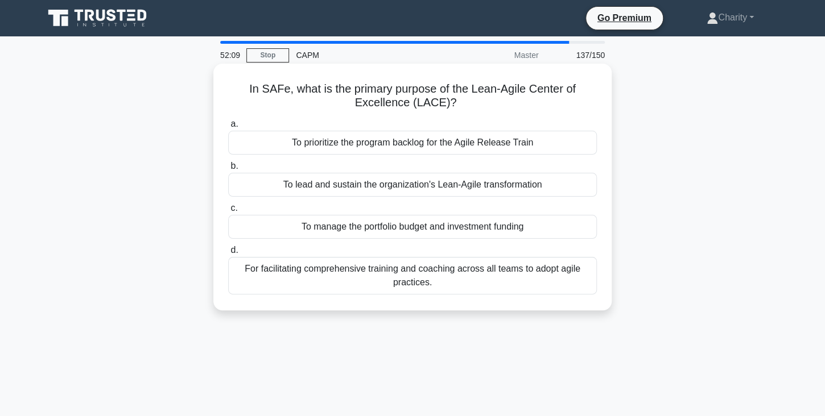
click at [324, 188] on div "To lead and sustain the organization's Lean-Agile transformation" at bounding box center [412, 185] width 369 height 24
click at [228, 170] on input "b. To lead and sustain the organization's Lean-Agile transformation" at bounding box center [228, 166] width 0 height 7
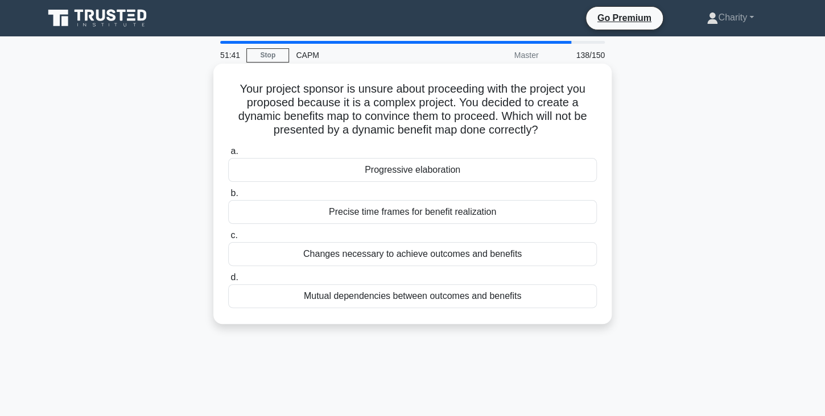
click at [342, 209] on div "Precise time frames for benefit realization" at bounding box center [412, 212] width 369 height 24
click at [228, 197] on input "b. Precise time frames for benefit realization" at bounding box center [228, 193] width 0 height 7
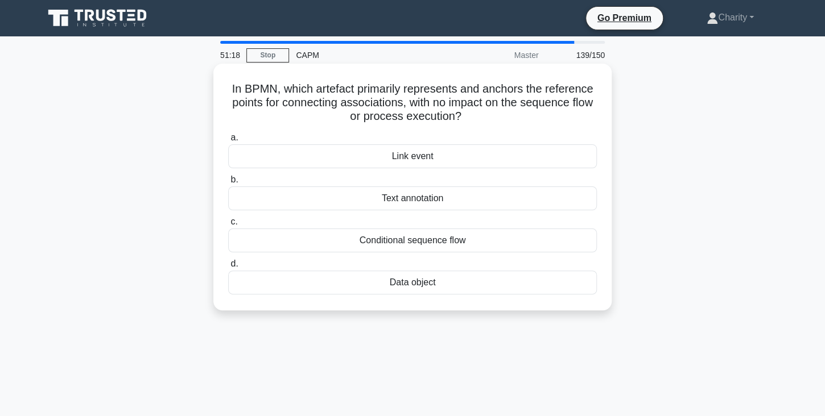
click at [401, 281] on div "Data object" at bounding box center [412, 283] width 369 height 24
click at [228, 268] on input "d. Data object" at bounding box center [228, 264] width 0 height 7
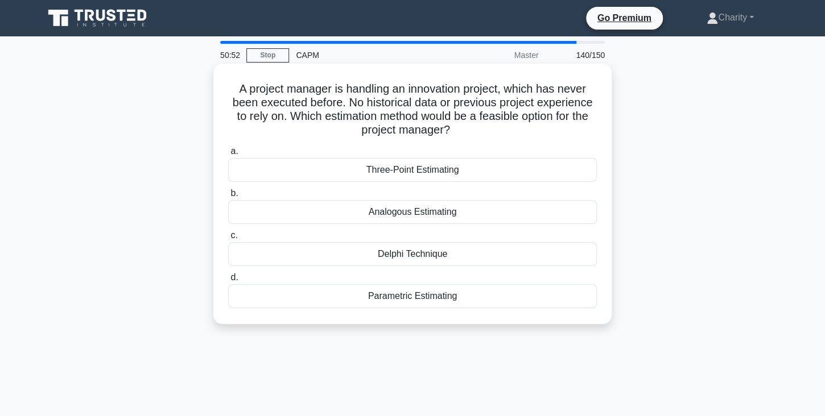
click at [406, 254] on div "Delphi Technique" at bounding box center [412, 254] width 369 height 24
click at [228, 239] on input "c. Delphi Technique" at bounding box center [228, 235] width 0 height 7
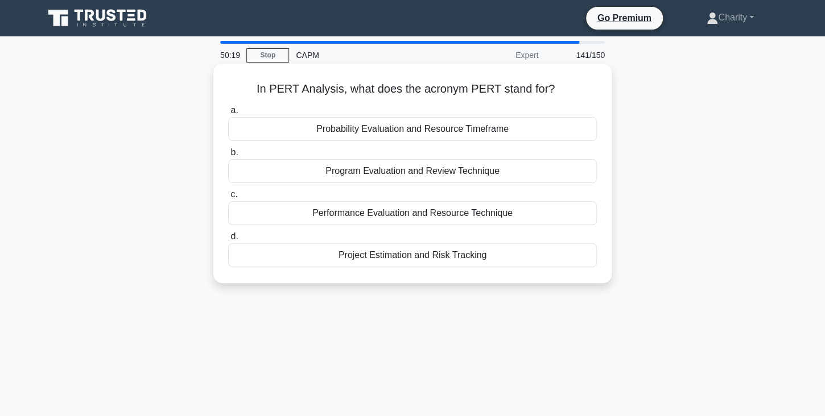
click at [367, 172] on div "Program Evaluation and Review Technique" at bounding box center [412, 171] width 369 height 24
click at [228, 156] on input "b. Program Evaluation and Review Technique" at bounding box center [228, 152] width 0 height 7
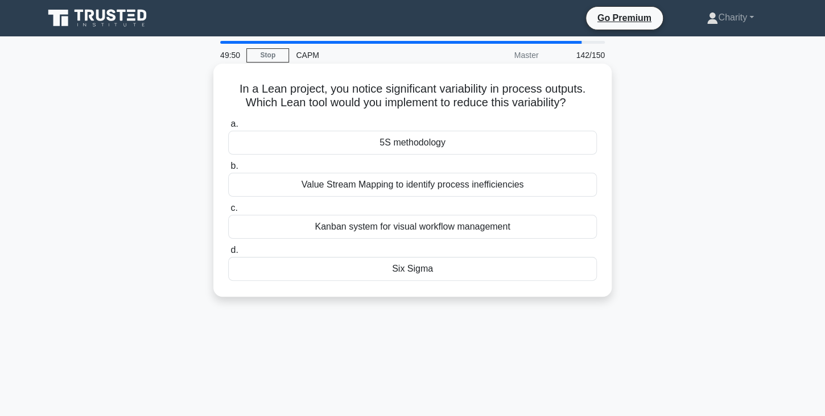
click at [415, 266] on div "Six Sigma" at bounding box center [412, 269] width 369 height 24
click at [228, 254] on input "d. Six Sigma" at bounding box center [228, 250] width 0 height 7
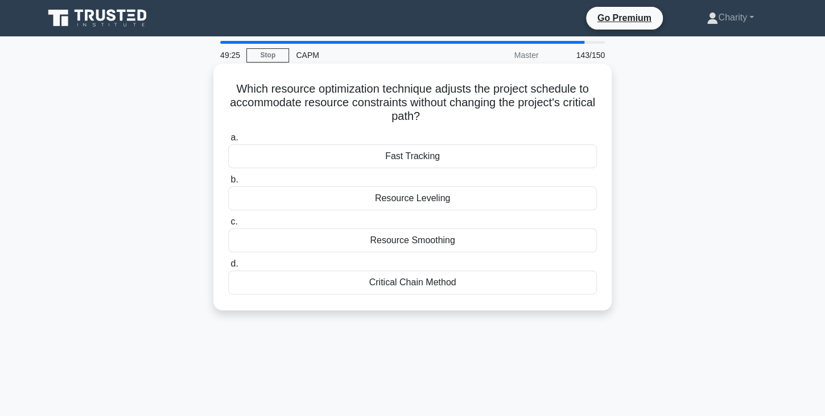
click at [396, 239] on div "Resource Smoothing" at bounding box center [412, 241] width 369 height 24
click at [228, 226] on input "c. Resource Smoothing" at bounding box center [228, 221] width 0 height 7
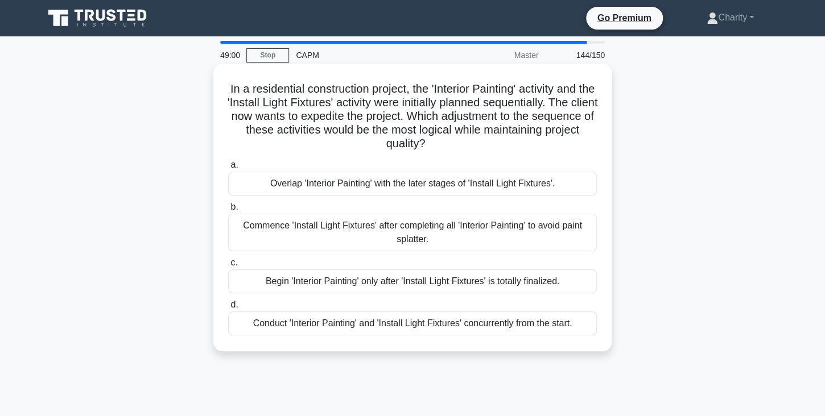
click at [331, 224] on div "Commence 'Install Light Fixtures' after completing all 'Interior Painting' to a…" at bounding box center [412, 233] width 369 height 38
click at [228, 211] on input "b. Commence 'Install Light Fixtures' after completing all 'Interior Painting' t…" at bounding box center [228, 207] width 0 height 7
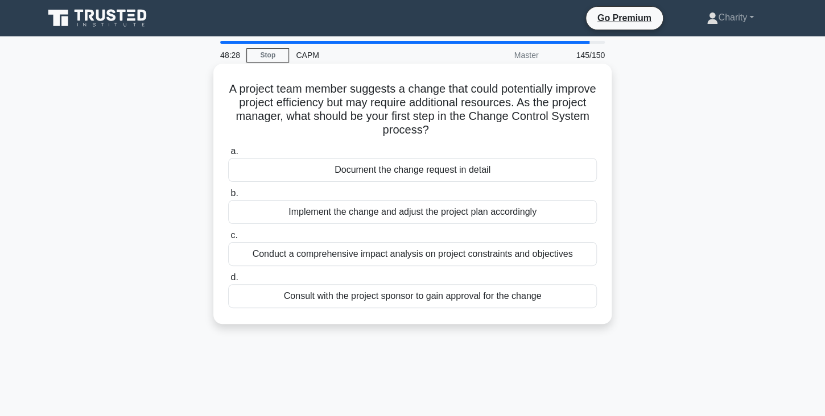
click at [377, 170] on div "Document the change request in detail" at bounding box center [412, 170] width 369 height 24
click at [228, 155] on input "a. Document the change request in detail" at bounding box center [228, 151] width 0 height 7
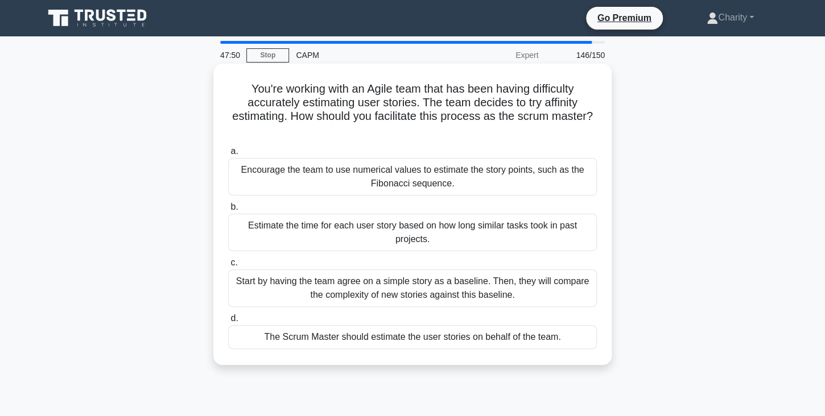
click at [305, 290] on div "Start by having the team agree on a simple story as a baseline. Then, they will…" at bounding box center [412, 289] width 369 height 38
click at [228, 267] on input "c. Start by having the team agree on a simple story as a baseline. Then, they w…" at bounding box center [228, 262] width 0 height 7
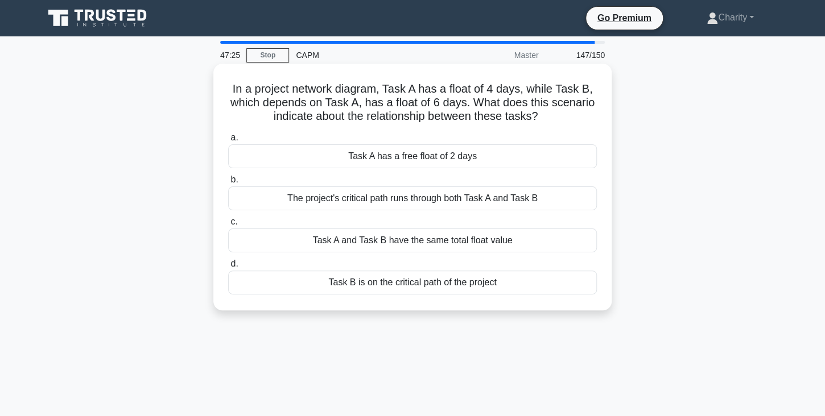
click at [398, 164] on div "Task A has a free float of 2 days" at bounding box center [412, 156] width 369 height 24
click at [228, 142] on input "a. Task A has a free float of 2 days" at bounding box center [228, 137] width 0 height 7
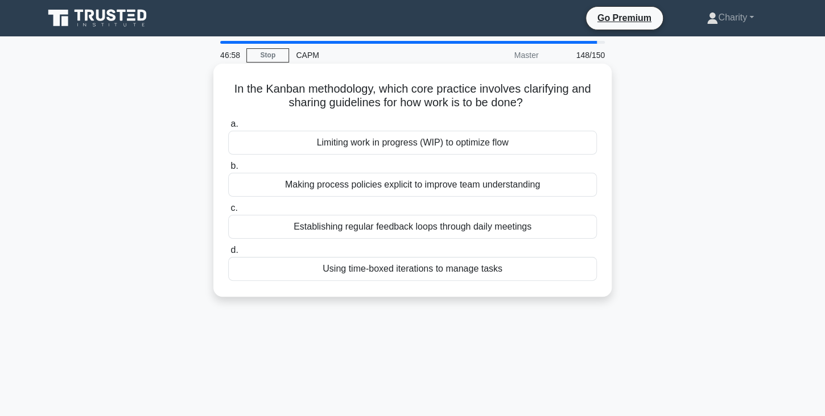
click at [342, 187] on div "Making process policies explicit to improve team understanding" at bounding box center [412, 185] width 369 height 24
click at [228, 170] on input "b. Making process policies explicit to improve team understanding" at bounding box center [228, 166] width 0 height 7
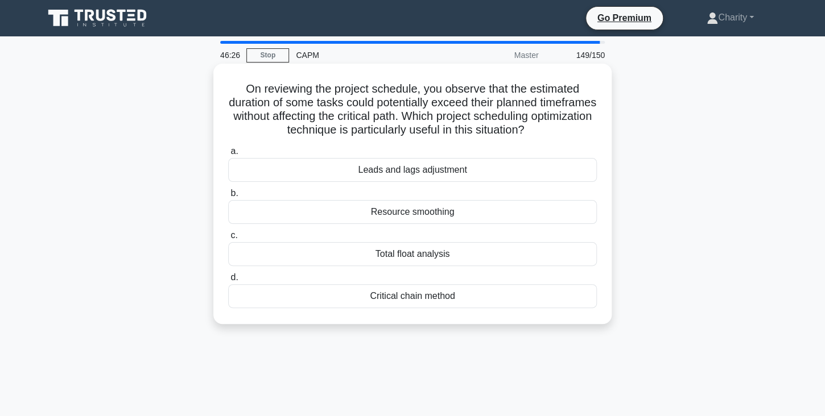
click at [376, 257] on div "Total float analysis" at bounding box center [412, 254] width 369 height 24
click at [228, 239] on input "c. Total float analysis" at bounding box center [228, 235] width 0 height 7
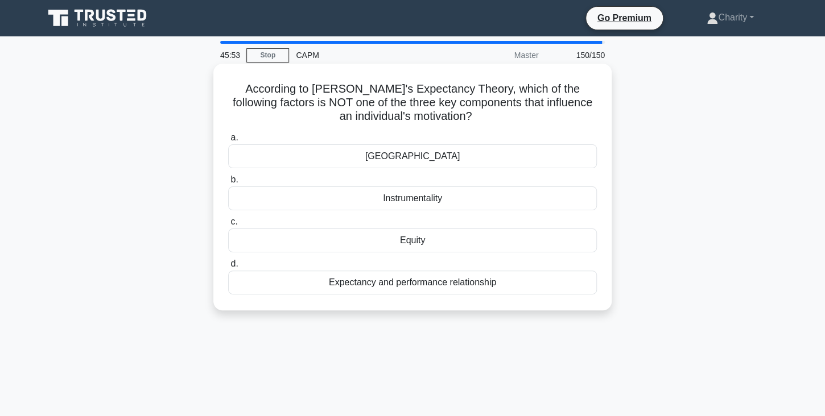
click at [388, 239] on div "Equity" at bounding box center [412, 241] width 369 height 24
click at [228, 226] on input "c. Equity" at bounding box center [228, 221] width 0 height 7
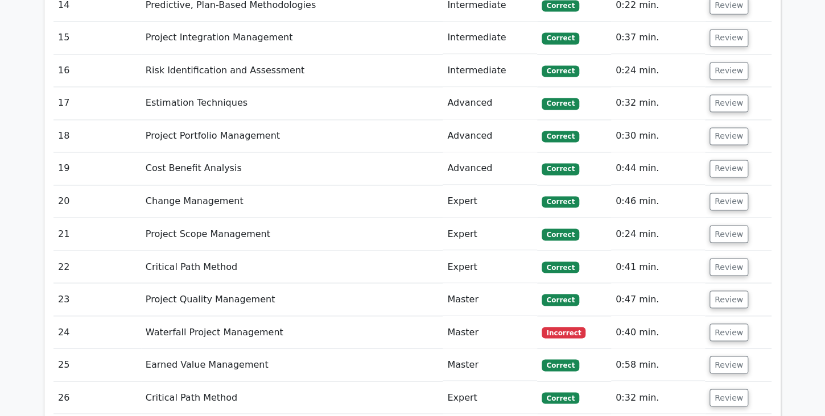
scroll to position [2883, 0]
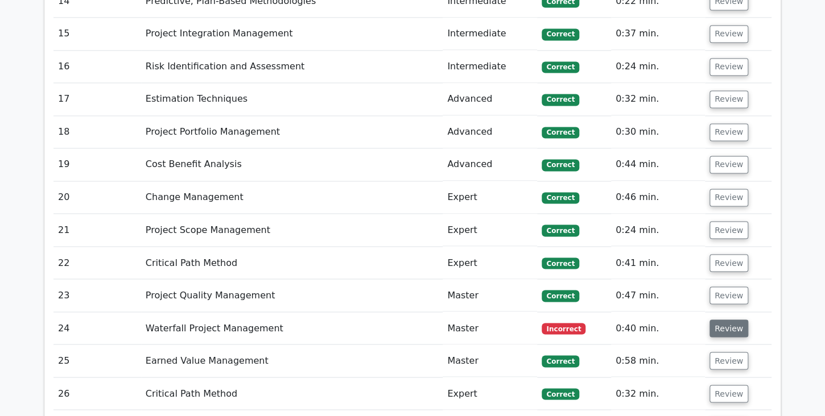
click at [725, 320] on button "Review" at bounding box center [728, 329] width 39 height 18
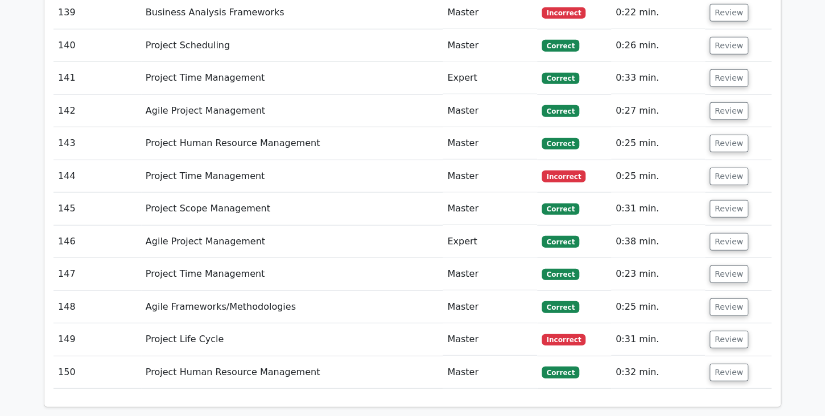
scroll to position [7479, 0]
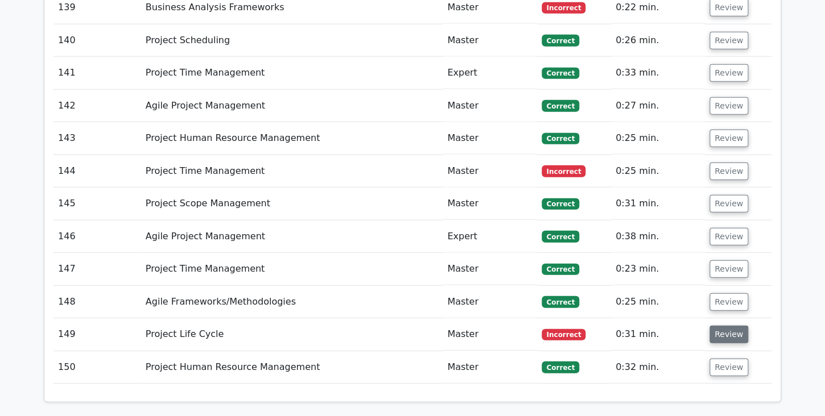
click at [721, 326] on button "Review" at bounding box center [728, 335] width 39 height 18
